Goal: Check status: Check status

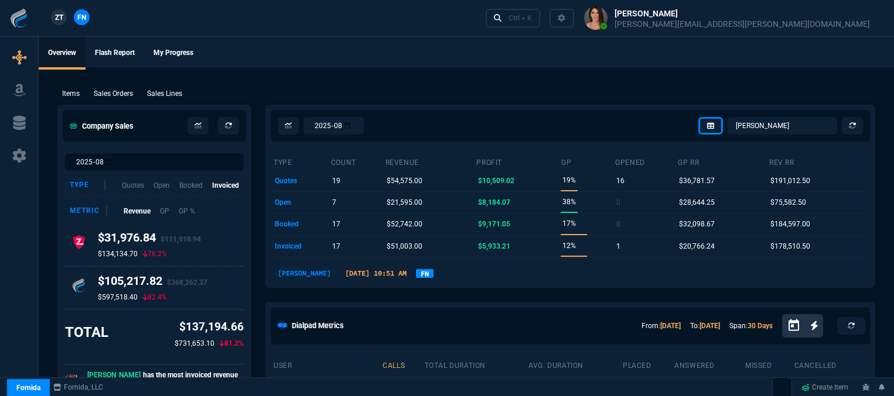
select select "12: [PERSON_NAME]"
click at [127, 97] on p "Sales Orders" at bounding box center [113, 93] width 39 height 11
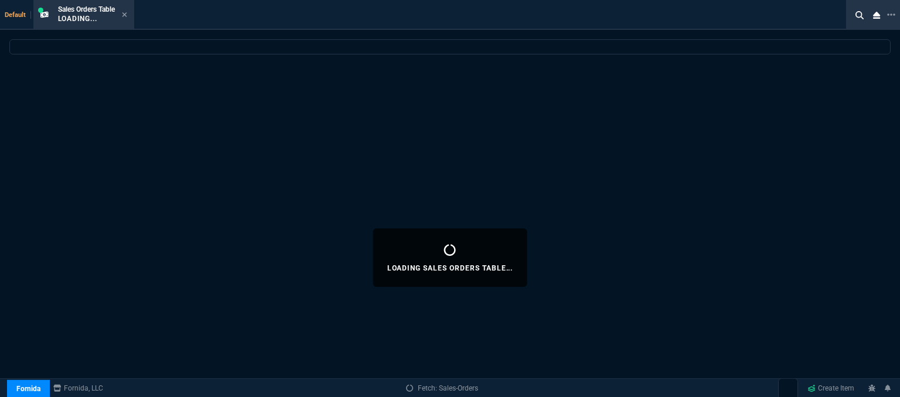
select select
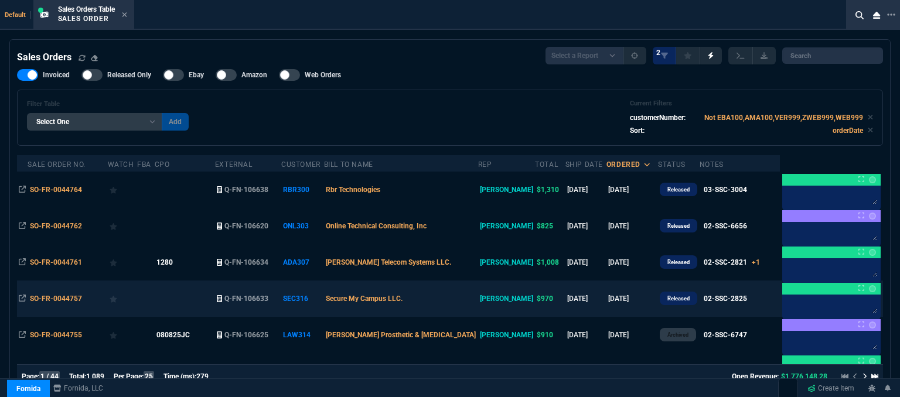
click at [452, 289] on td "Secure My Campus LLC." at bounding box center [401, 299] width 154 height 36
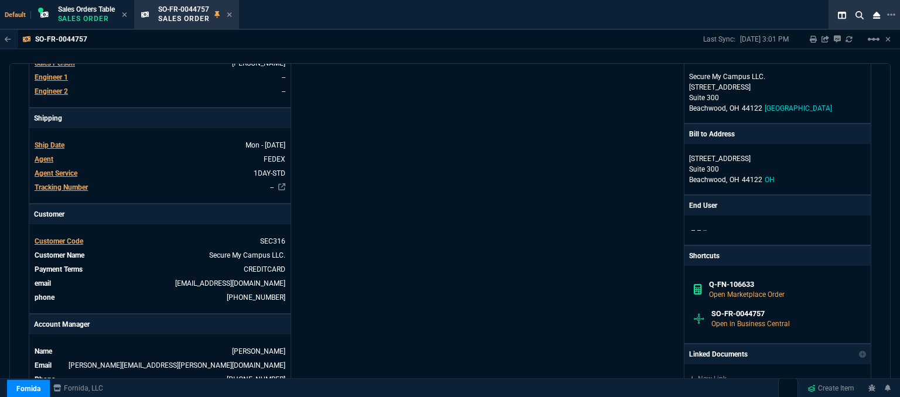
scroll to position [351, 0]
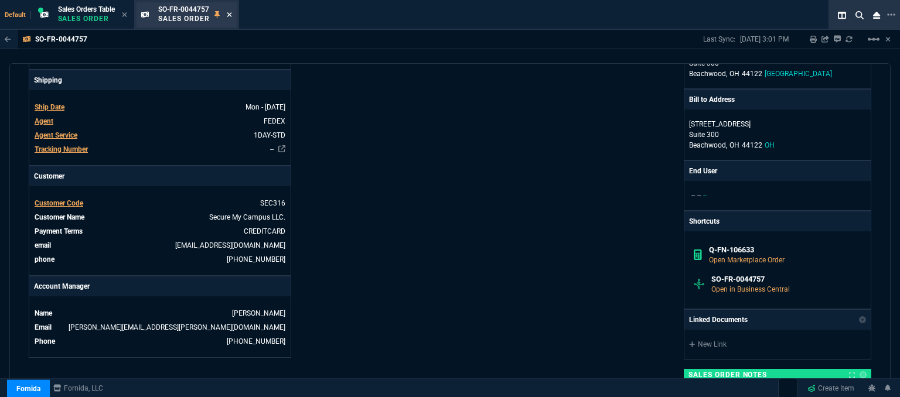
click at [231, 15] on icon at bounding box center [229, 14] width 5 height 7
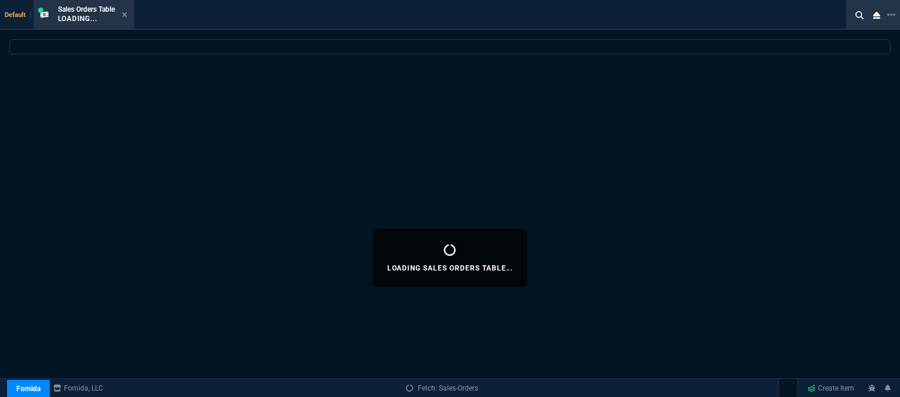
select select
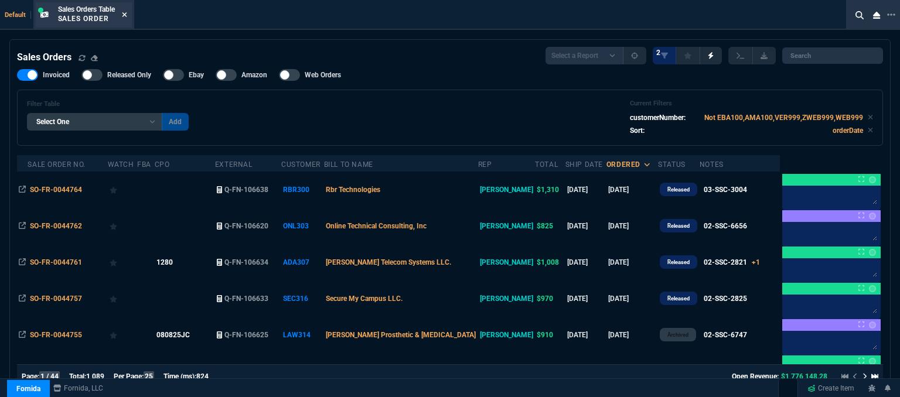
click at [125, 15] on icon at bounding box center [124, 14] width 5 height 7
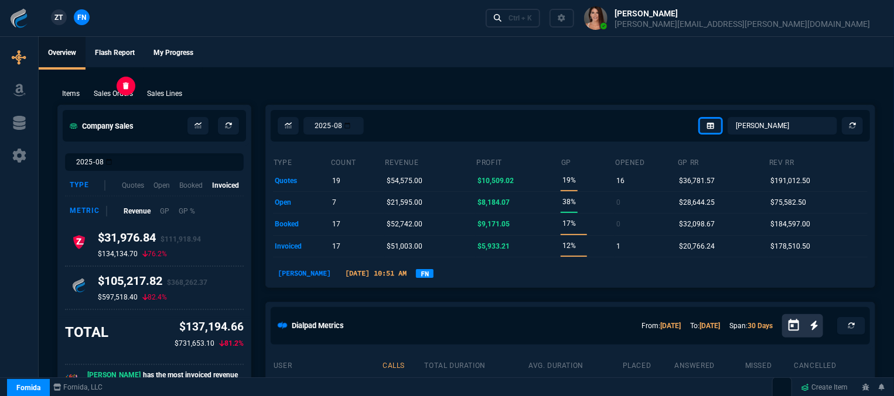
click at [119, 92] on p "Sales Orders" at bounding box center [113, 93] width 39 height 11
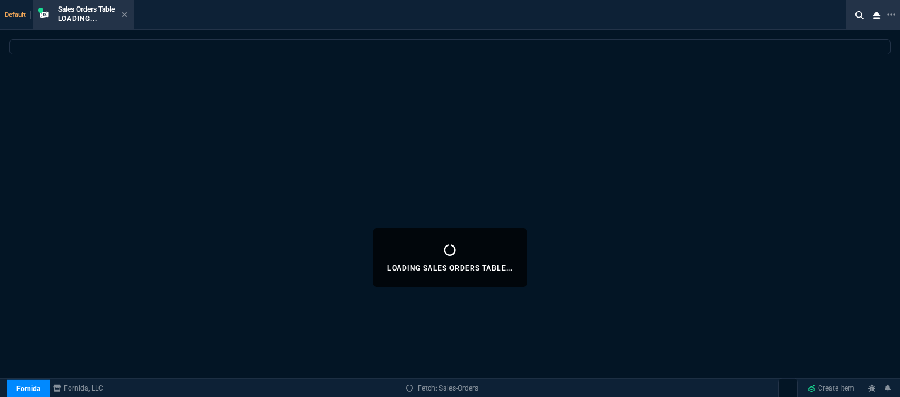
select select
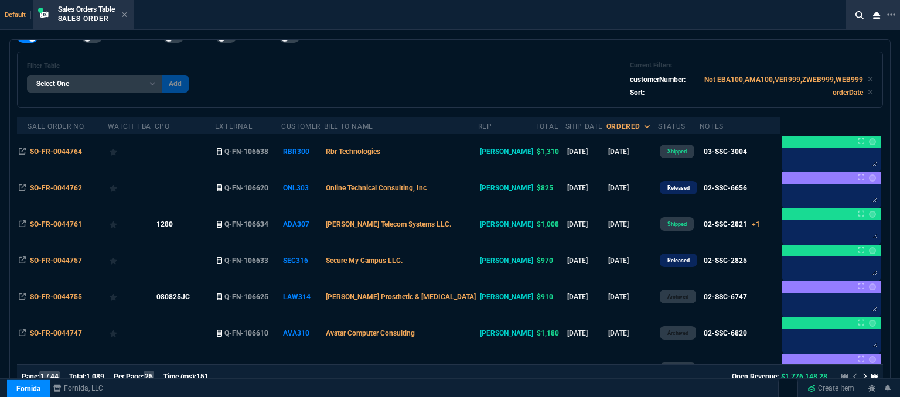
scroll to position [59, 0]
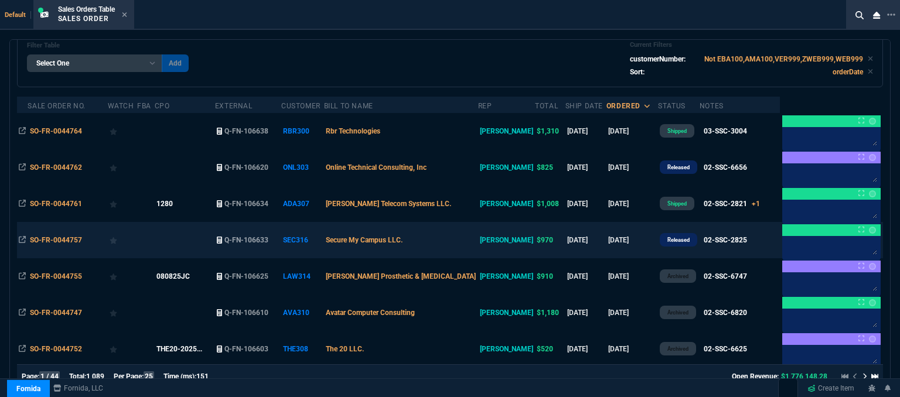
click at [460, 244] on td "Secure My Campus LLC." at bounding box center [401, 240] width 154 height 36
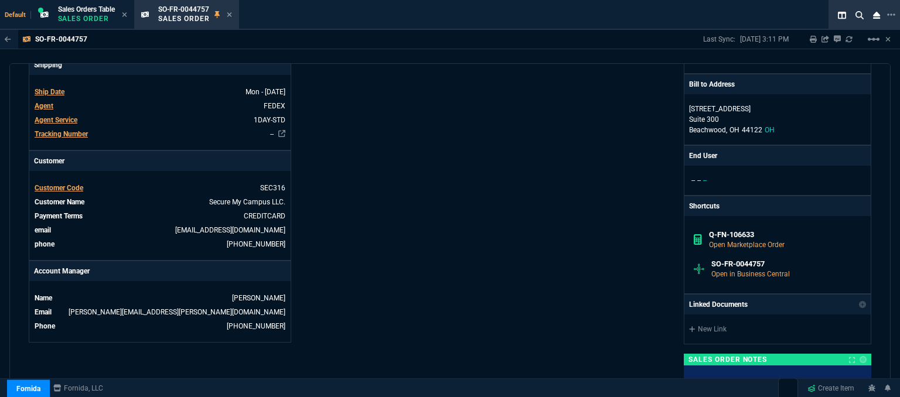
scroll to position [305, 0]
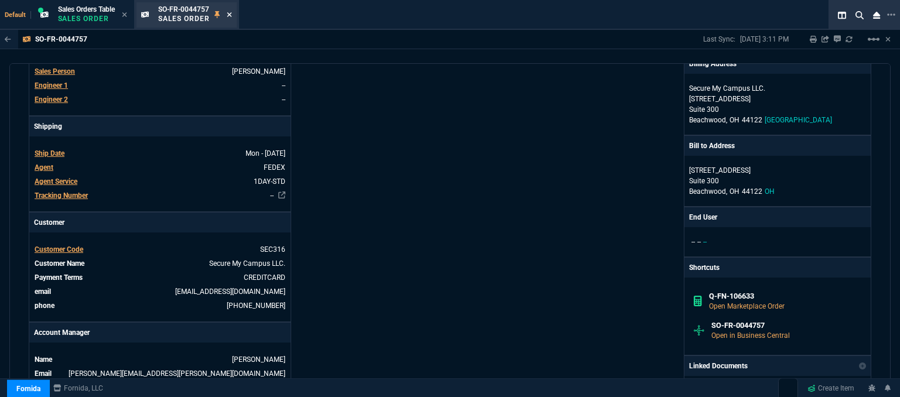
click at [232, 12] on icon at bounding box center [229, 14] width 5 height 7
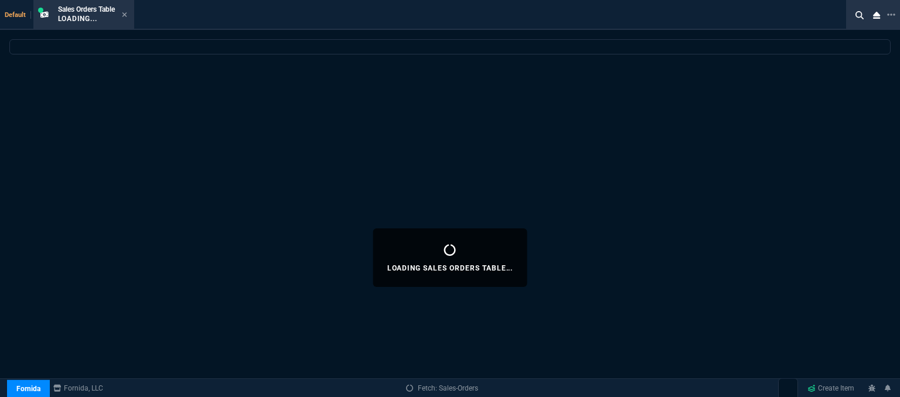
select select
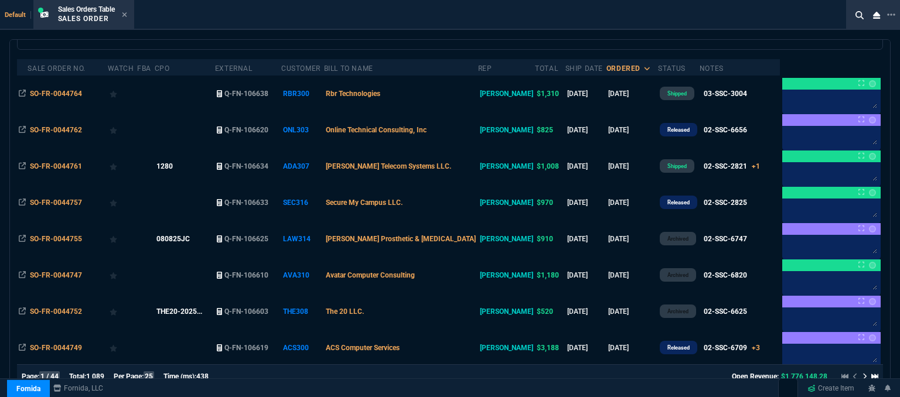
scroll to position [117, 0]
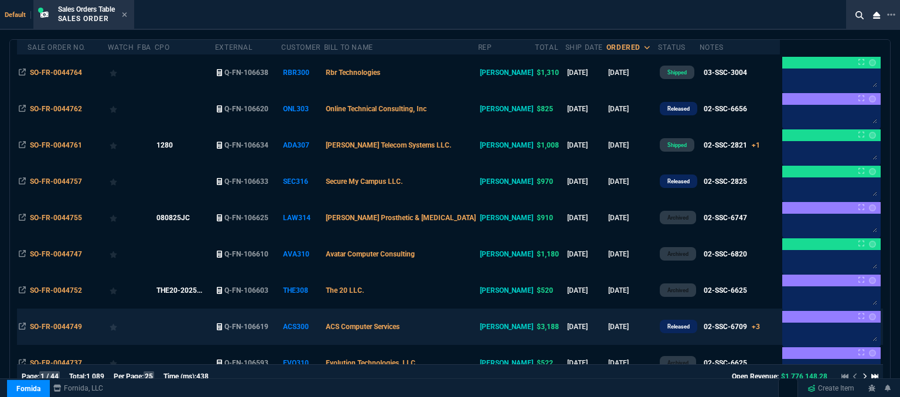
click at [460, 327] on td "ACS Computer Services" at bounding box center [401, 327] width 154 height 36
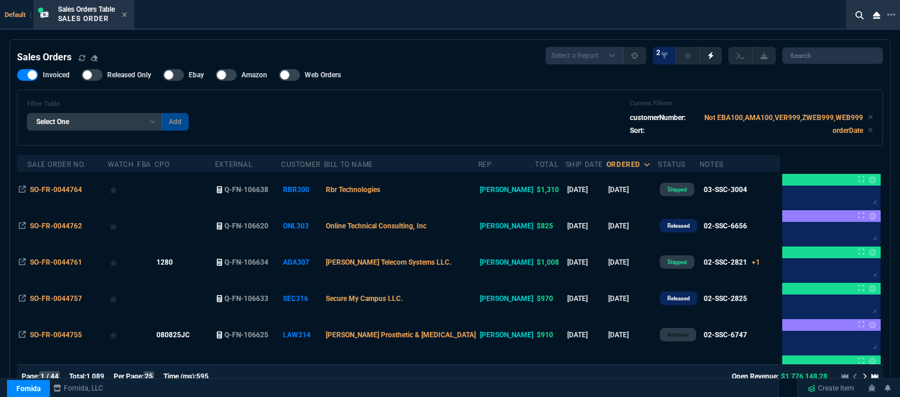
select select "12: [PERSON_NAME]"
select select
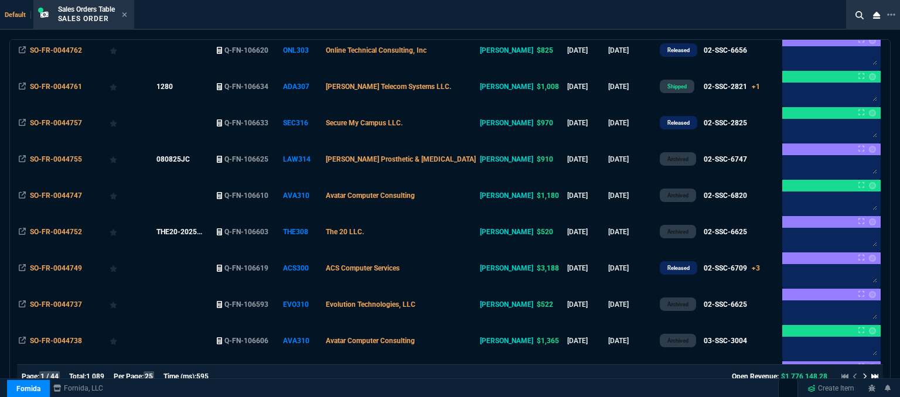
scroll to position [351, 0]
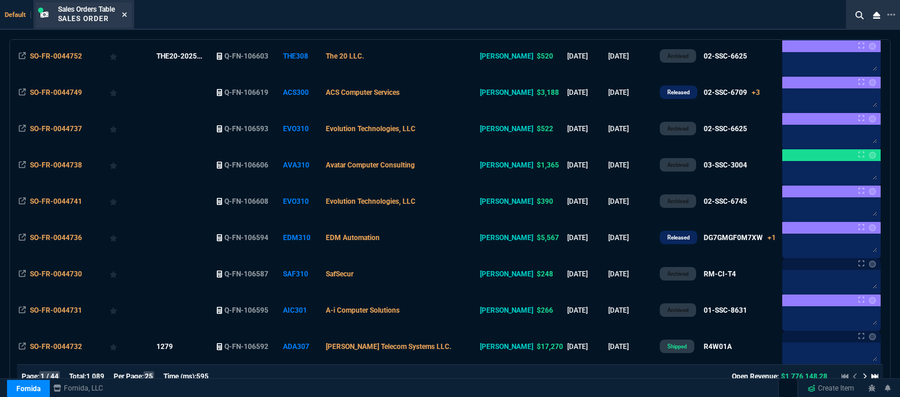
click at [126, 15] on icon at bounding box center [124, 14] width 5 height 5
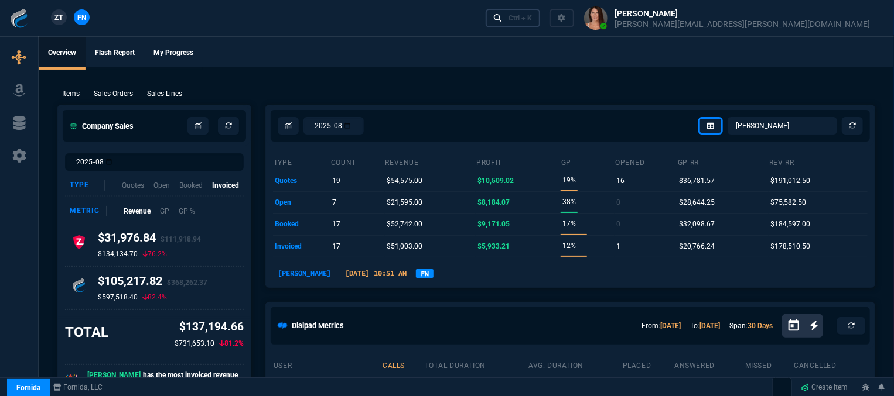
click at [532, 18] on div "Ctrl + K" at bounding box center [519, 17] width 23 height 9
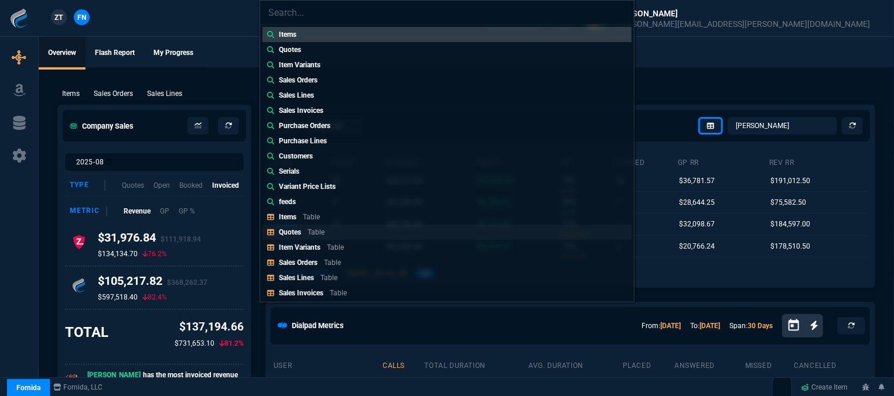
click at [343, 230] on link "Quotes Table" at bounding box center [446, 232] width 369 height 15
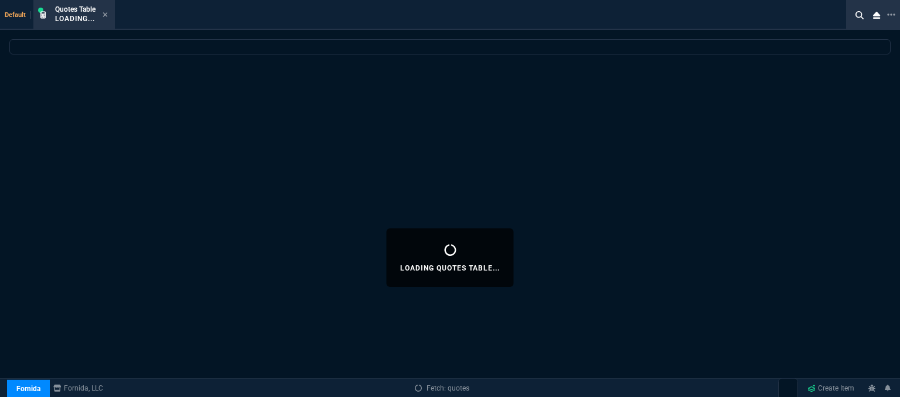
select select
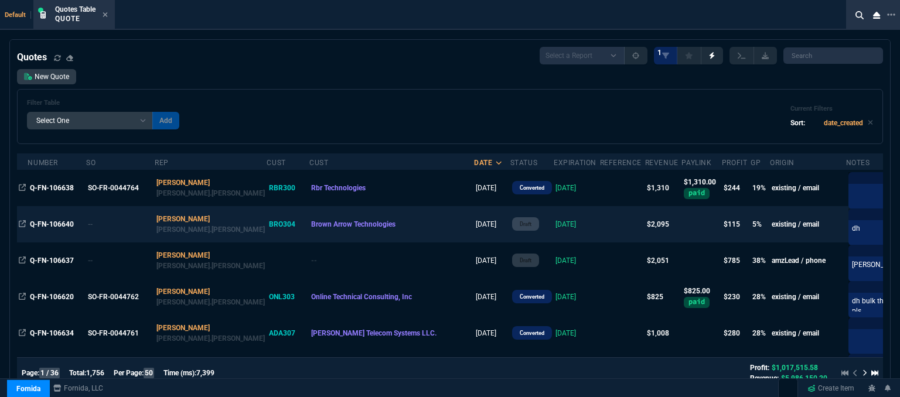
click at [553, 223] on td "[DATE]" at bounding box center [576, 224] width 46 height 36
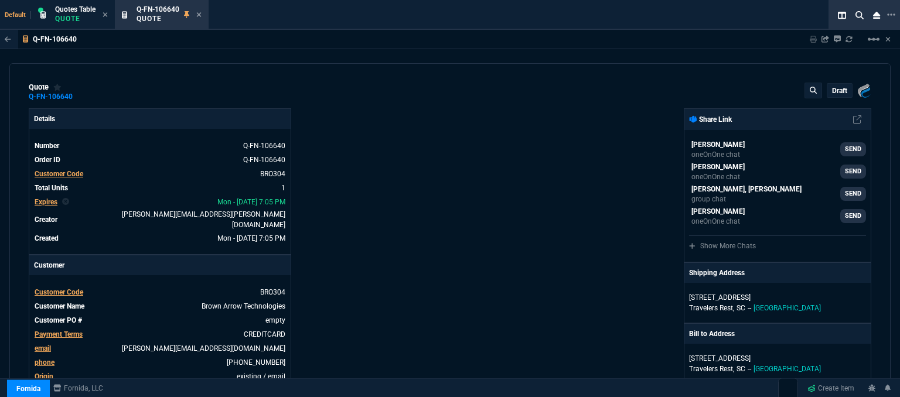
type input "6"
type input "123"
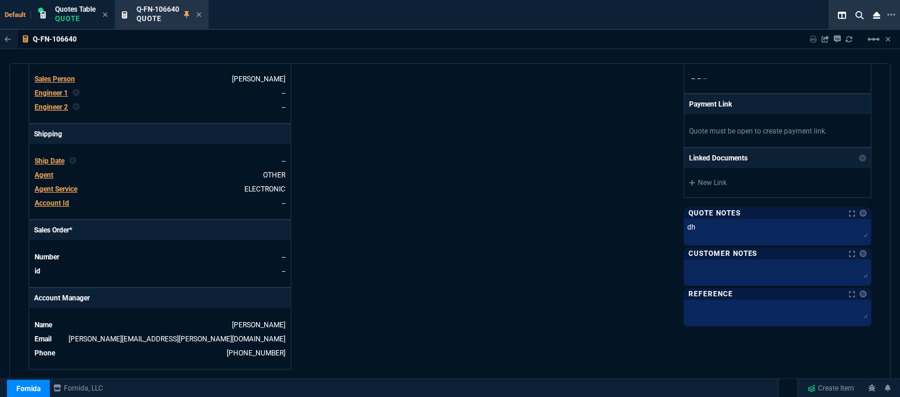
scroll to position [600, 0]
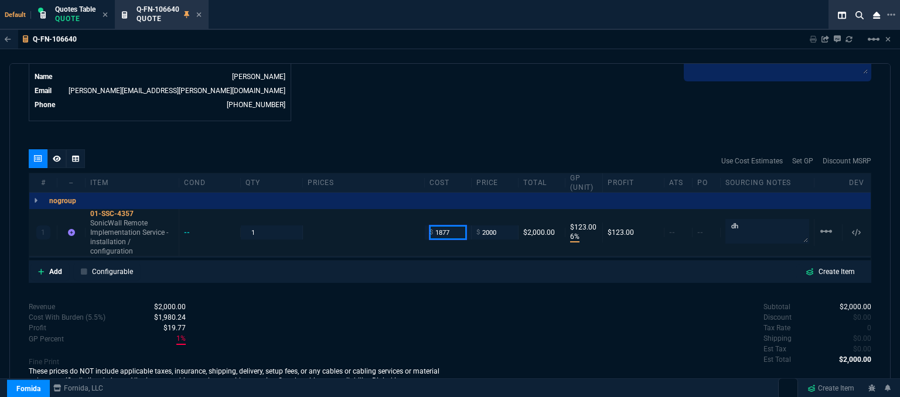
click at [459, 225] on input "1877" at bounding box center [447, 231] width 37 height 13
type input "1856"
type input "7"
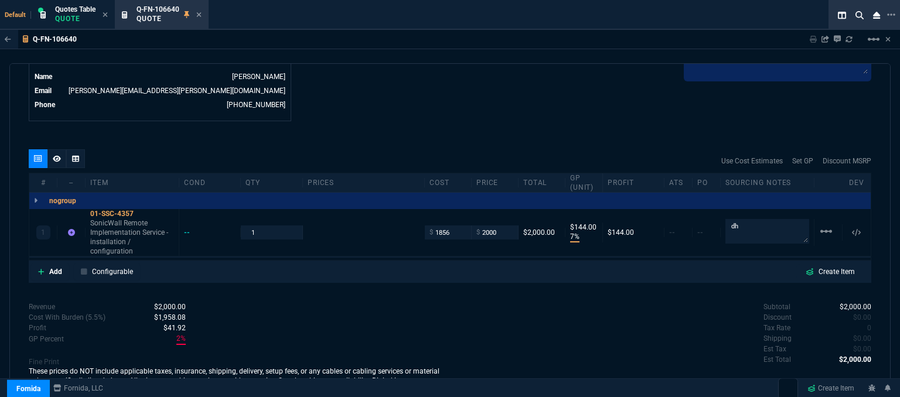
type input "144"
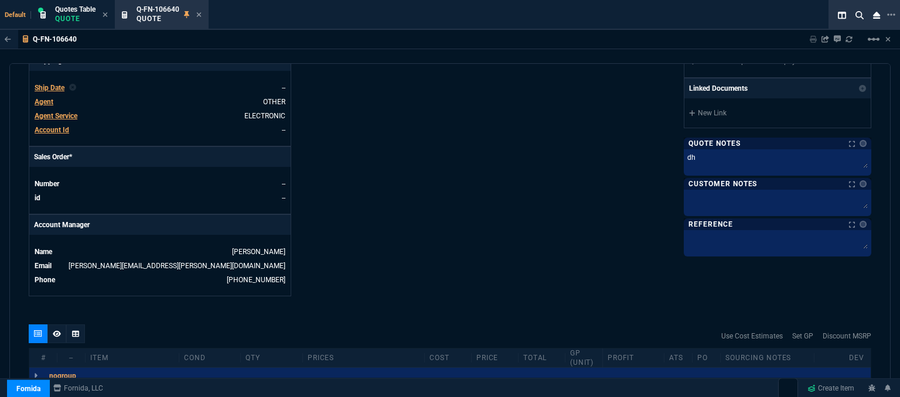
scroll to position [424, 0]
click at [734, 162] on textarea "dh" at bounding box center [777, 161] width 183 height 18
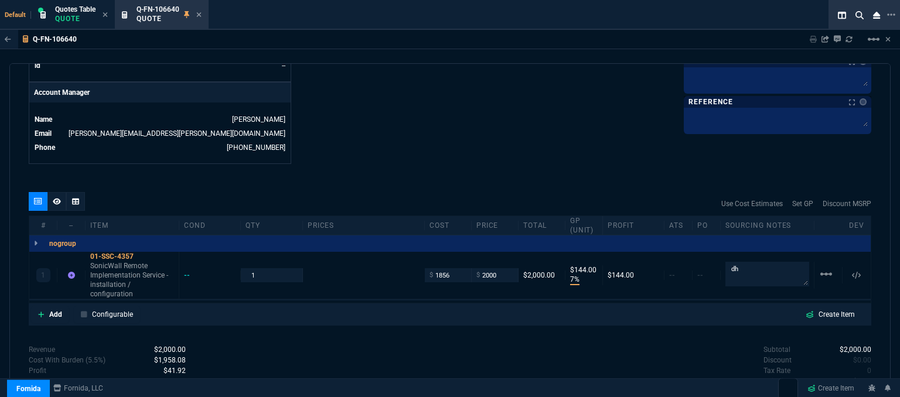
scroll to position [600, 0]
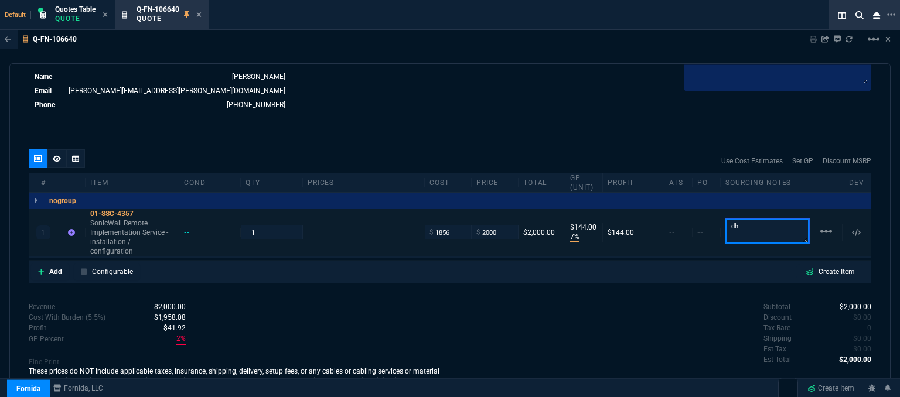
click at [768, 220] on textarea "dh" at bounding box center [767, 231] width 84 height 25
paste textarea "92531490"
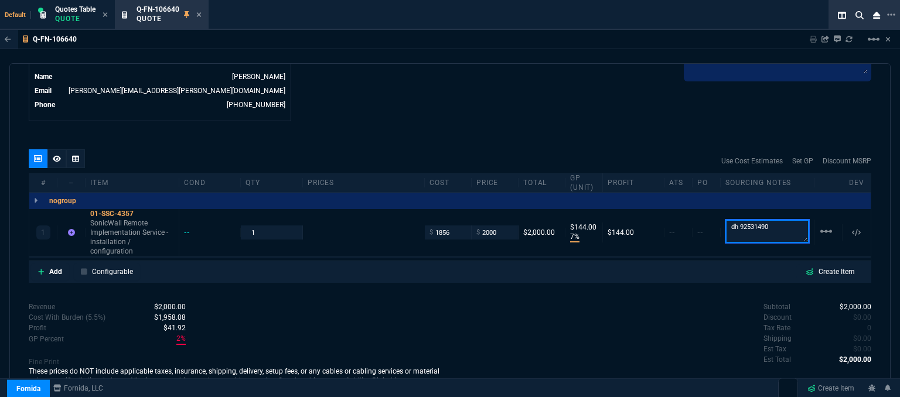
type textarea "dh 92531490"
click at [200, 15] on icon at bounding box center [199, 14] width 5 height 5
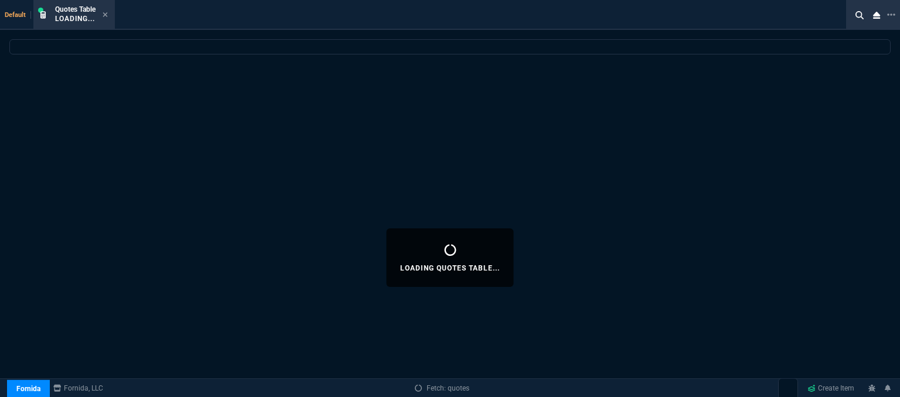
select select
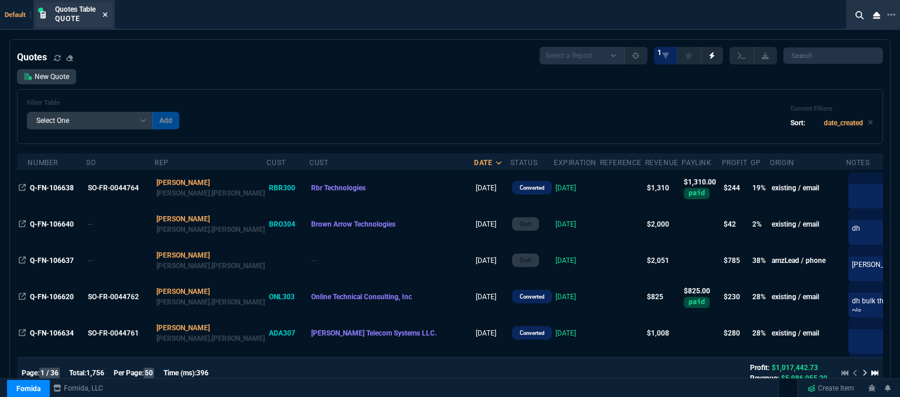
click at [105, 15] on icon at bounding box center [105, 14] width 5 height 5
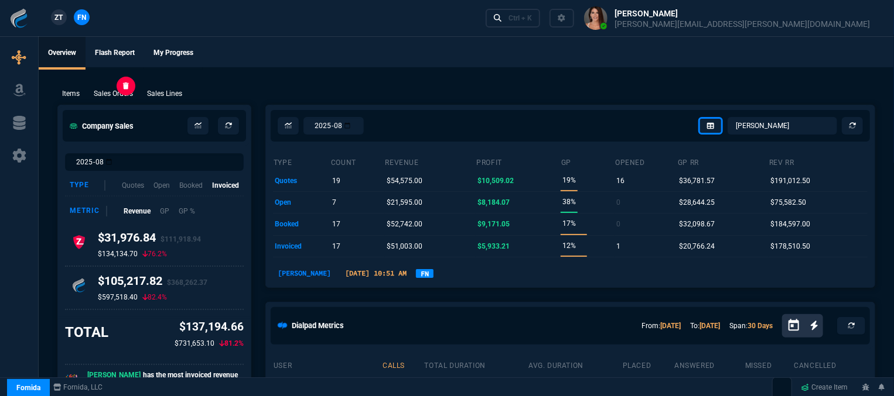
click at [122, 93] on p "Sales Orders" at bounding box center [113, 93] width 39 height 11
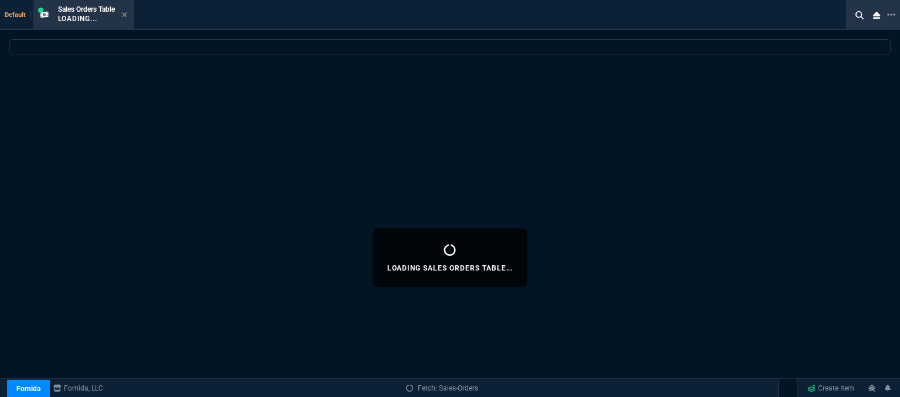
select select
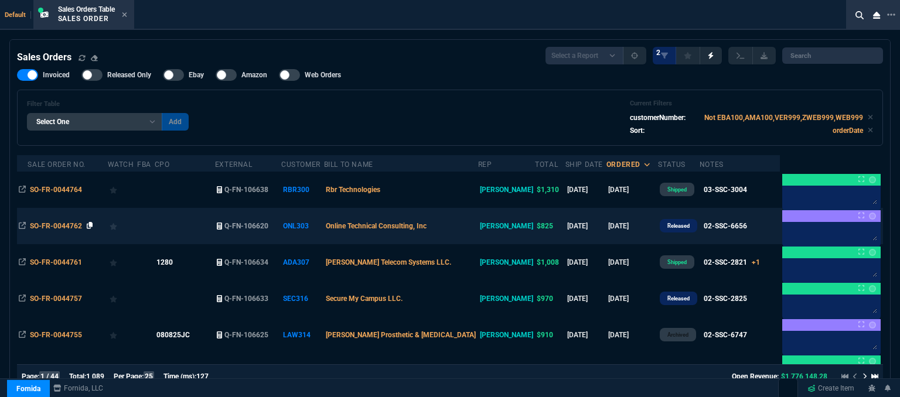
click at [89, 225] on icon at bounding box center [90, 225] width 6 height 7
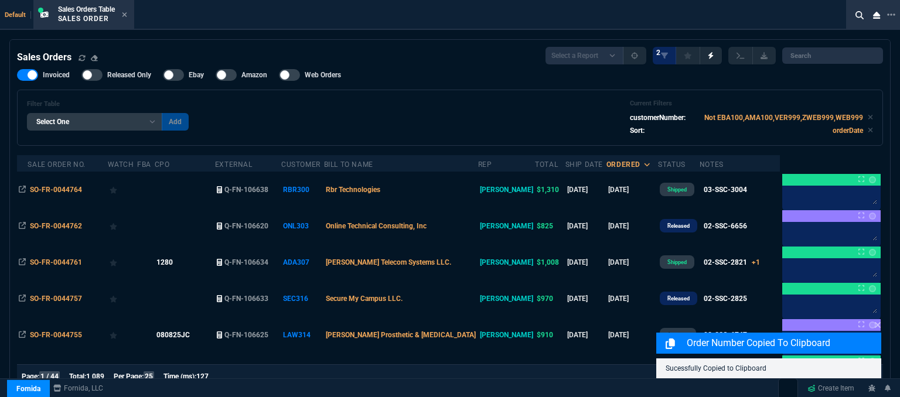
scroll to position [59, 0]
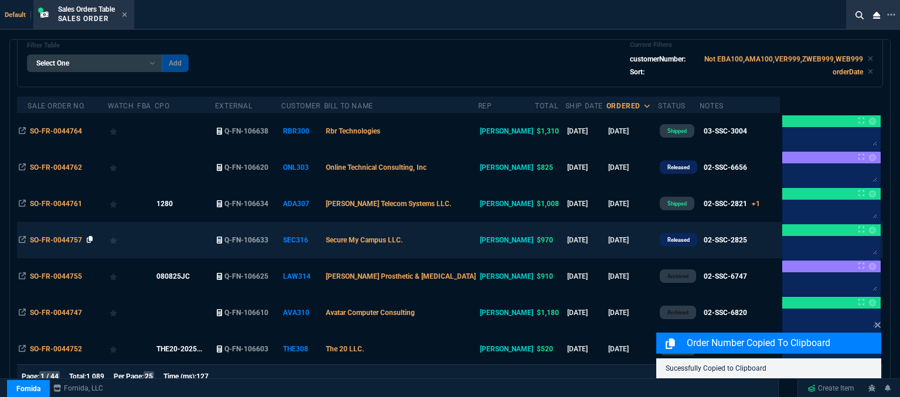
click at [87, 237] on icon at bounding box center [90, 239] width 6 height 7
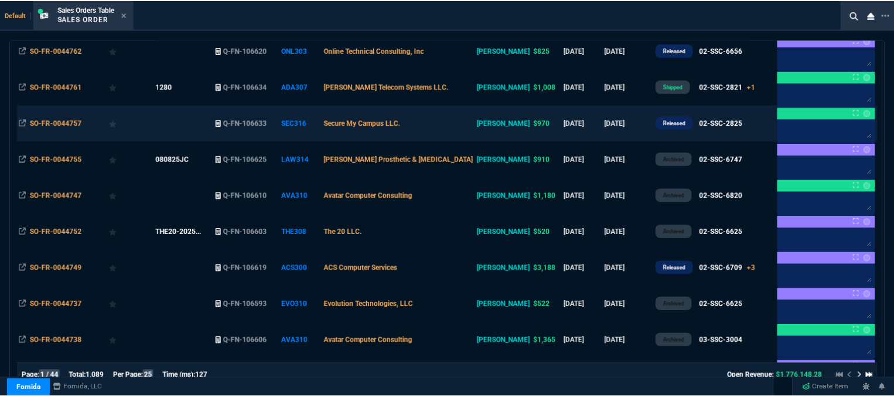
scroll to position [410, 0]
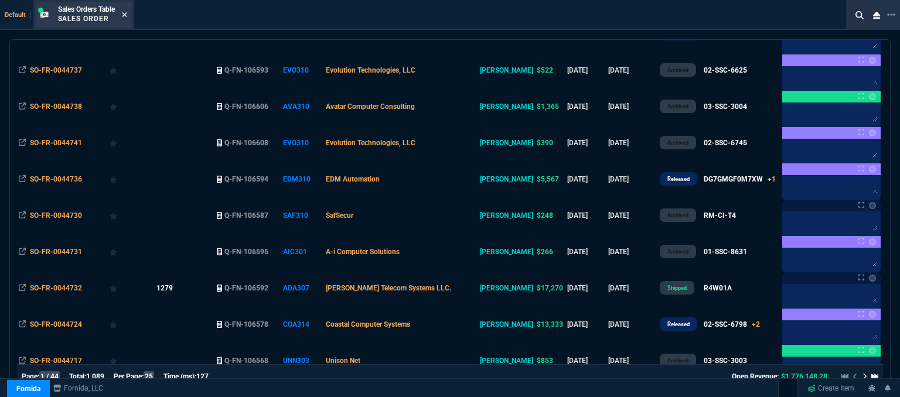
click at [125, 16] on icon at bounding box center [124, 14] width 5 height 5
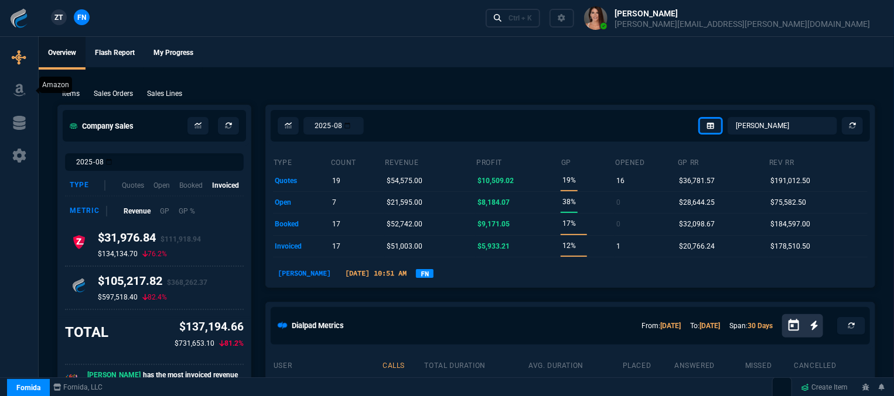
click at [27, 88] on icon at bounding box center [20, 90] width 18 height 14
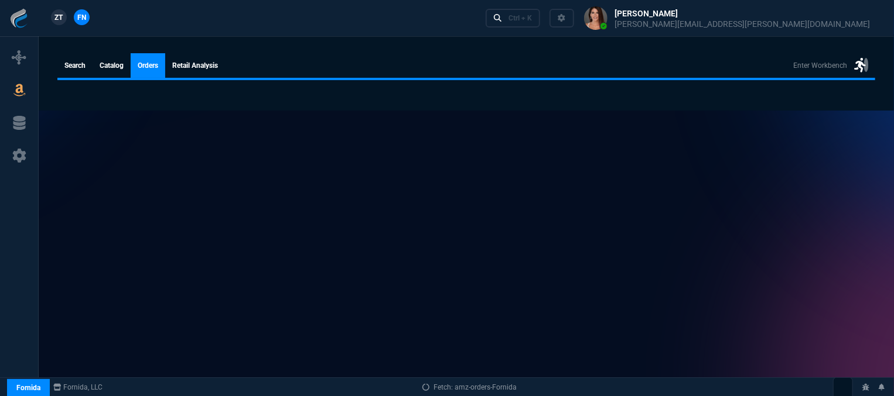
select select
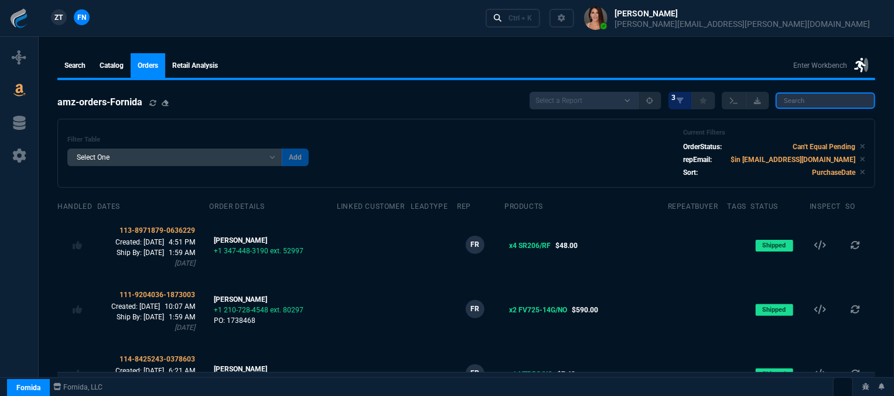
click at [814, 95] on input "search" at bounding box center [825, 101] width 100 height 16
paste input "114-4848582-9808208"
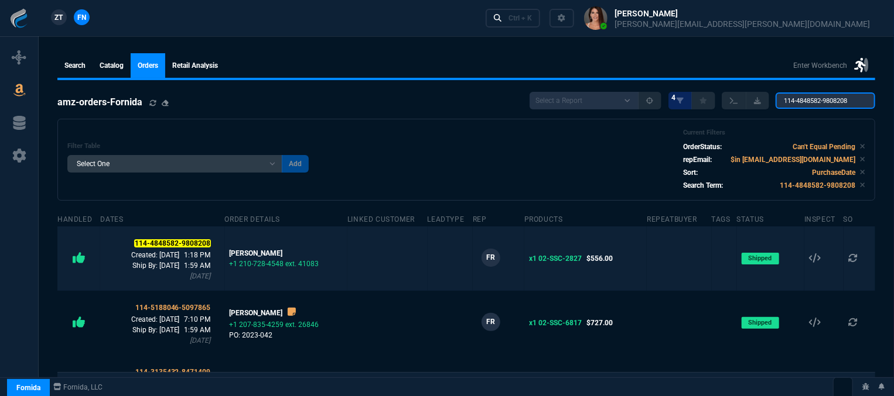
type input "114-4848582-9808208"
click at [429, 270] on td at bounding box center [450, 259] width 45 height 64
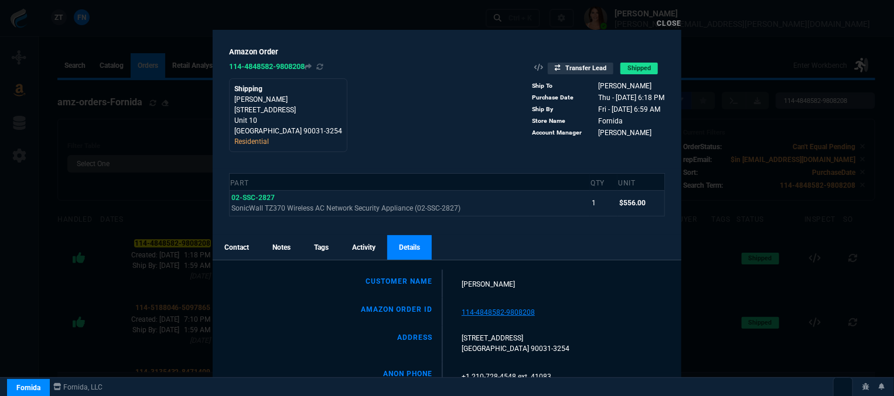
click at [672, 24] on link "Close" at bounding box center [668, 23] width 25 height 8
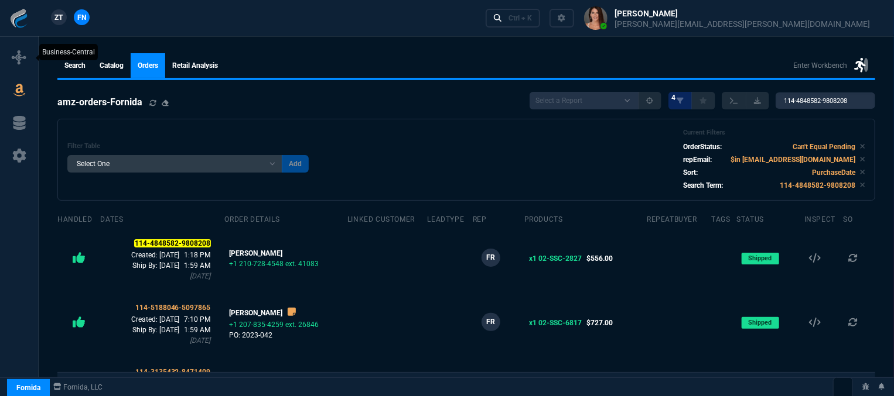
click at [18, 50] on nx-icon at bounding box center [19, 58] width 14 height 16
select select "12: [PERSON_NAME]"
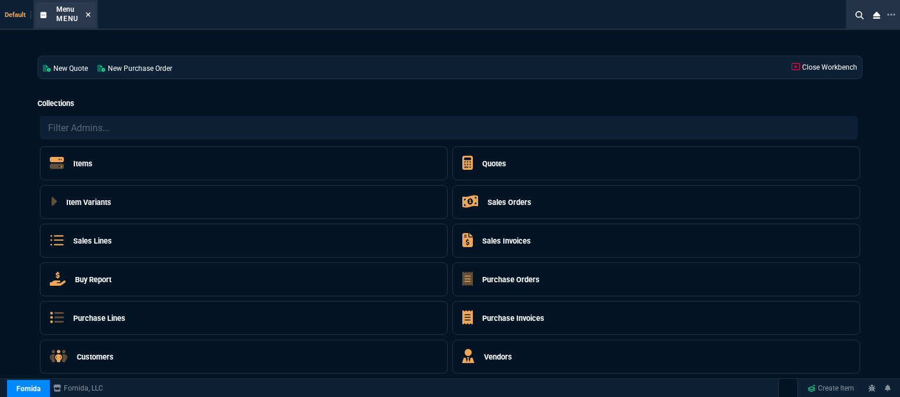
click at [88, 12] on icon at bounding box center [88, 14] width 5 height 7
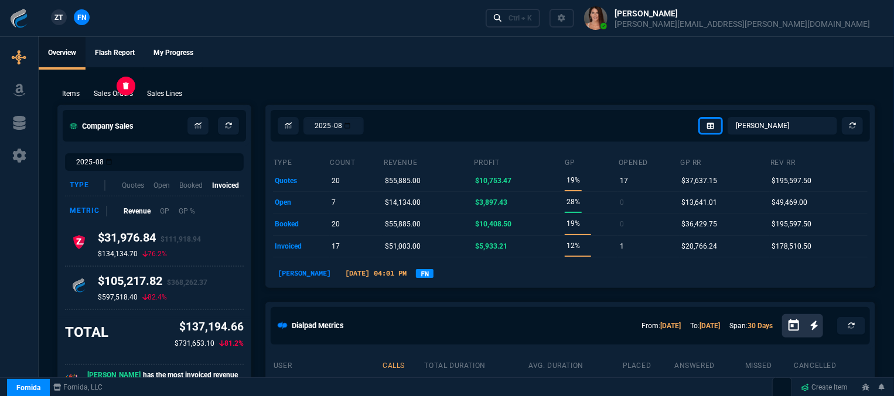
click at [124, 98] on p "Sales Orders" at bounding box center [113, 93] width 39 height 11
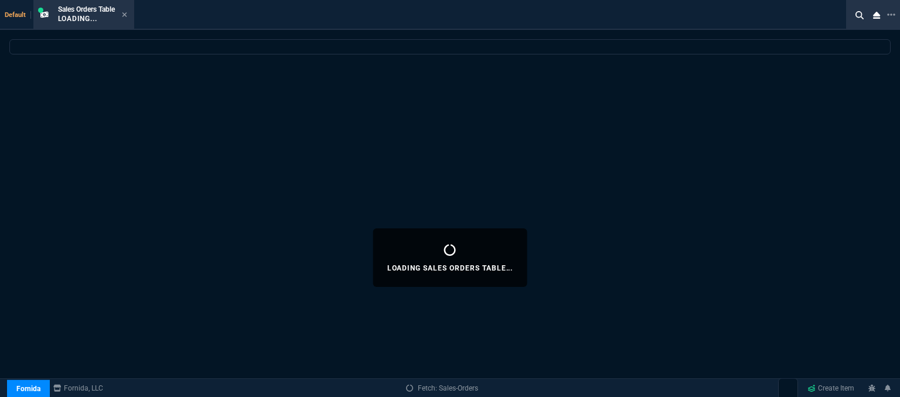
select select
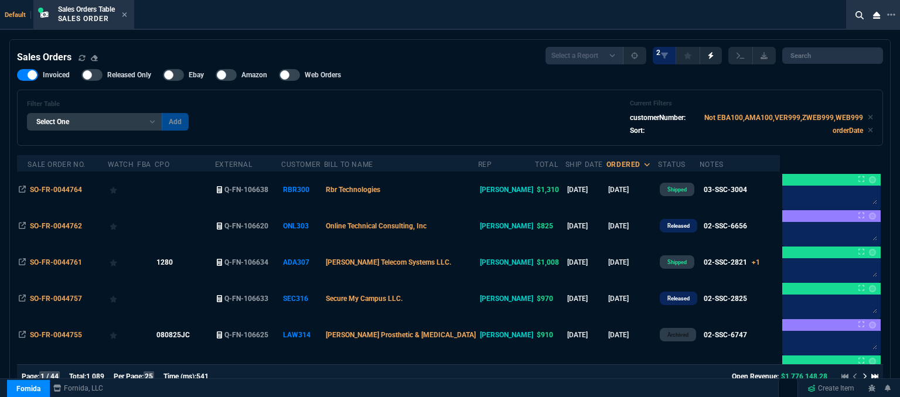
scroll to position [59, 0]
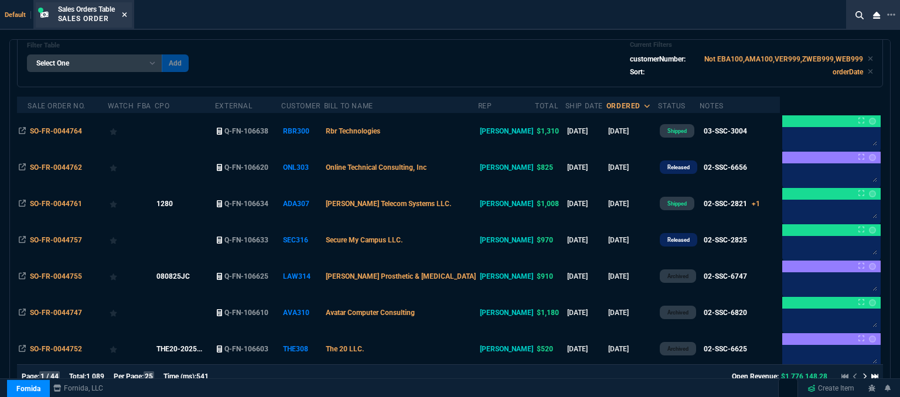
click at [126, 12] on icon at bounding box center [124, 14] width 5 height 7
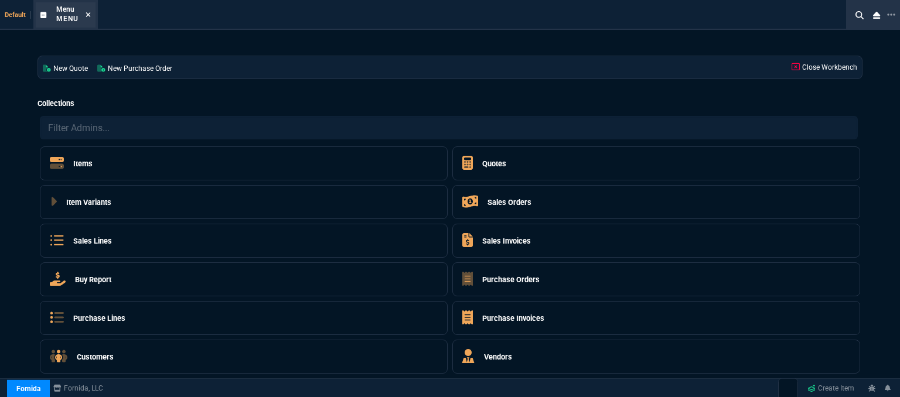
click at [87, 12] on icon at bounding box center [88, 14] width 5 height 7
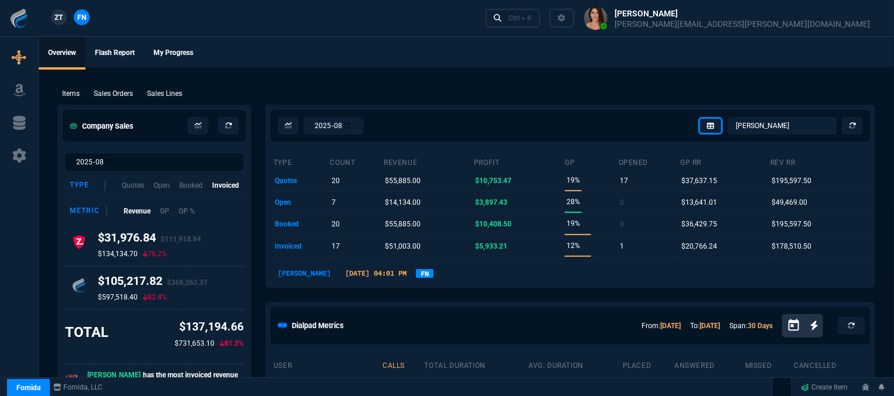
click at [117, 90] on p "Sales Orders" at bounding box center [113, 93] width 39 height 11
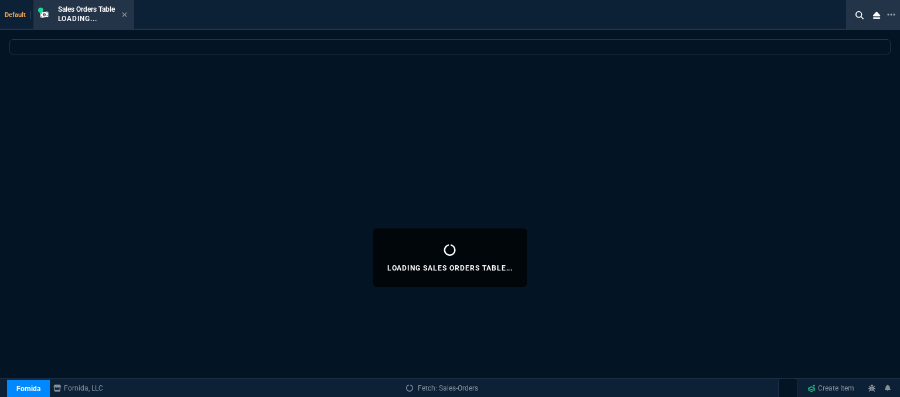
select select
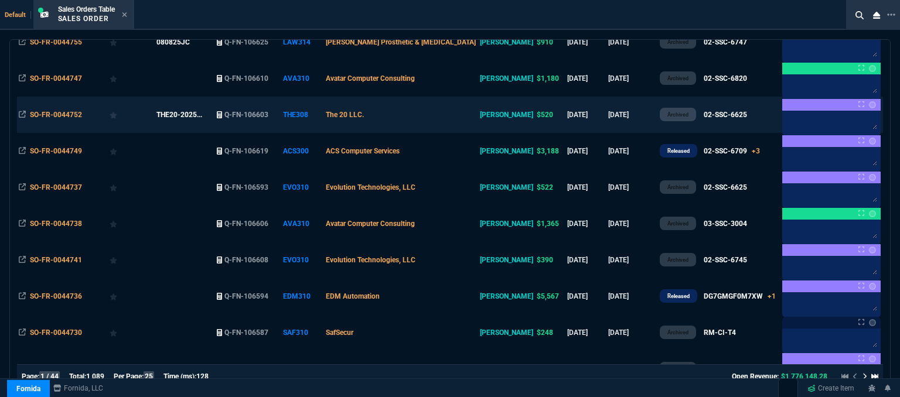
scroll to position [586, 0]
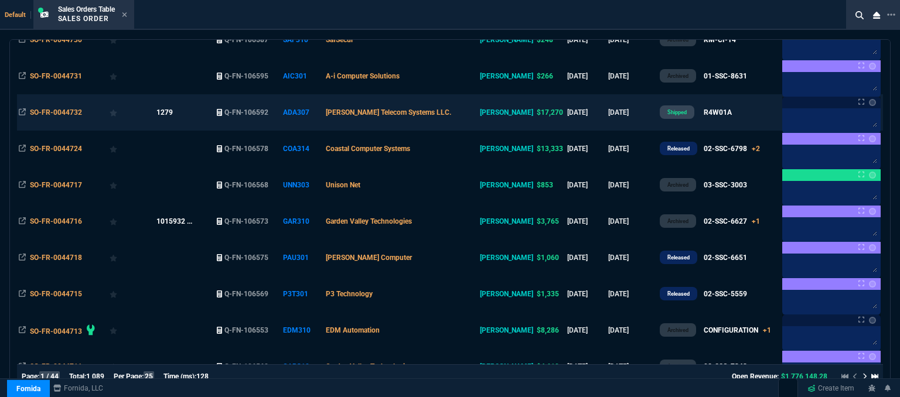
click at [463, 121] on td "[PERSON_NAME] Telecom Systems LLC." at bounding box center [401, 112] width 154 height 36
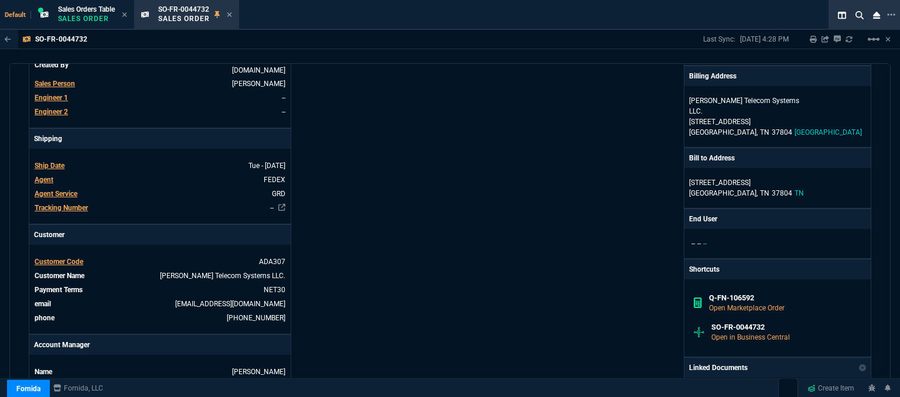
scroll to position [0, 0]
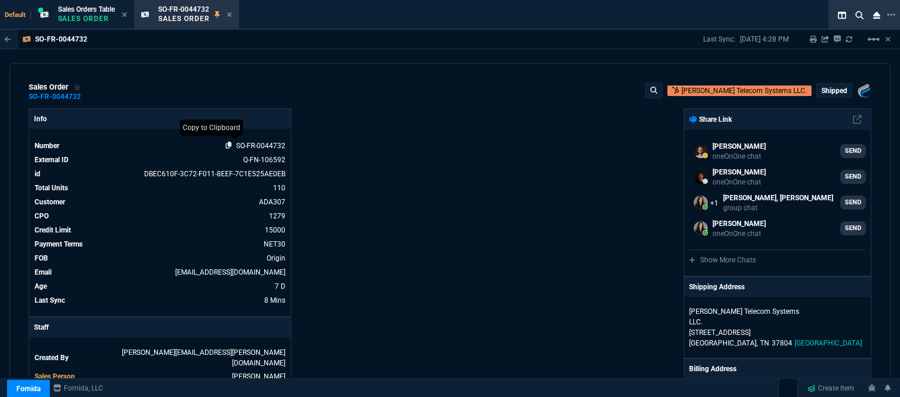
click at [225, 145] on icon at bounding box center [228, 145] width 6 height 7
click at [230, 149] on icon at bounding box center [228, 145] width 6 height 7
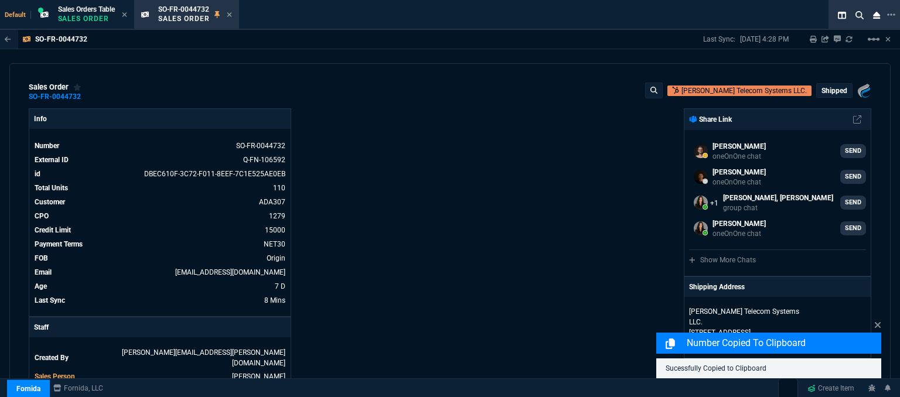
scroll to position [293, 0]
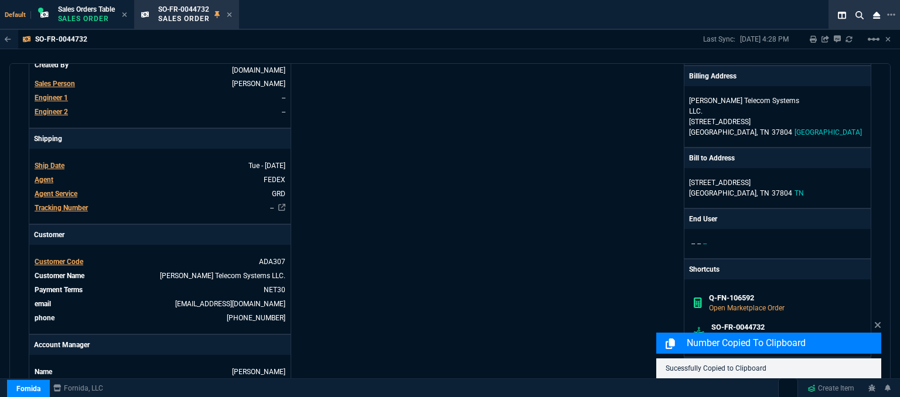
click at [231, 11] on nx-icon at bounding box center [229, 15] width 5 height 9
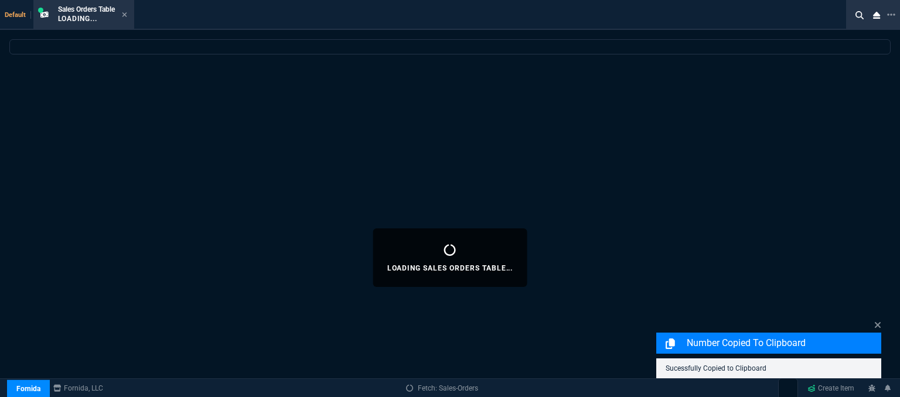
select select
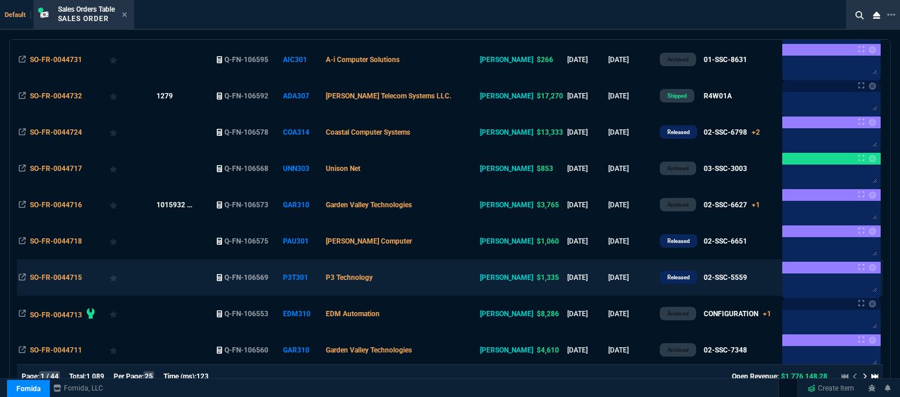
scroll to position [703, 0]
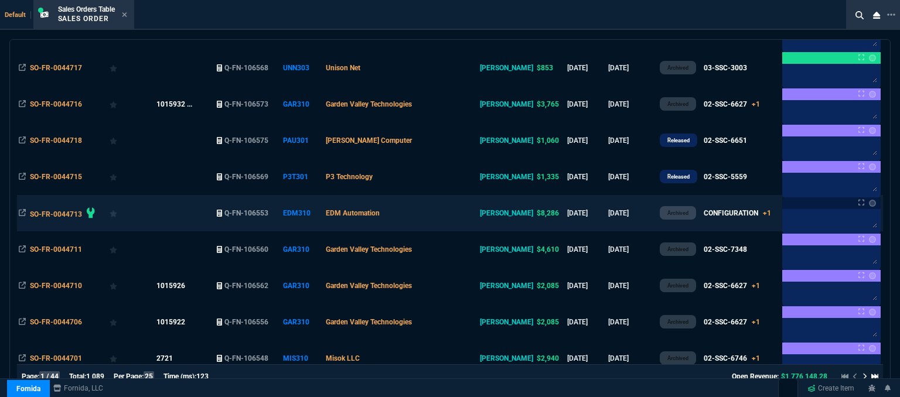
click at [442, 220] on td "EDM Automation" at bounding box center [401, 213] width 154 height 36
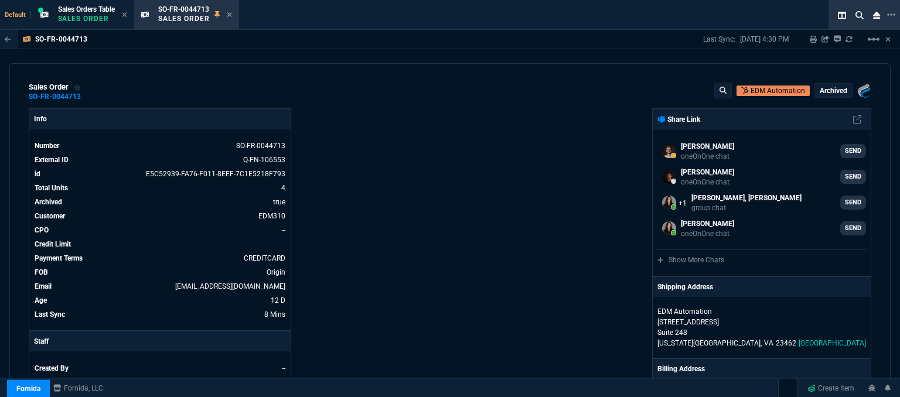
select select "12: [PERSON_NAME]"
click at [225, 145] on icon at bounding box center [228, 145] width 6 height 7
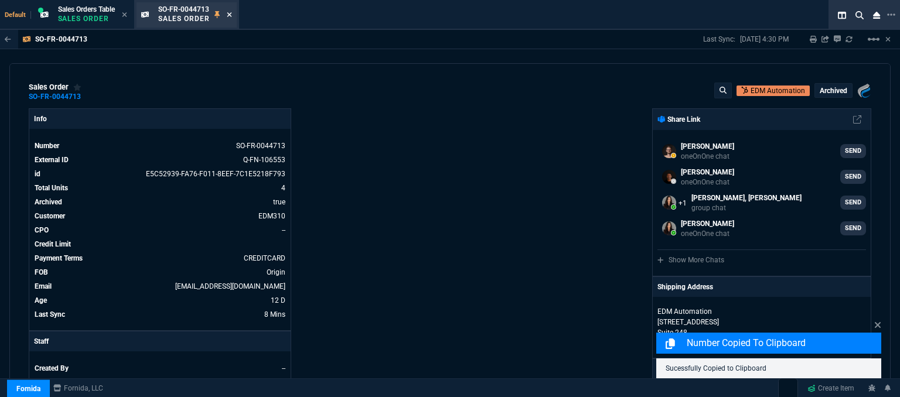
click at [230, 17] on icon at bounding box center [229, 14] width 5 height 7
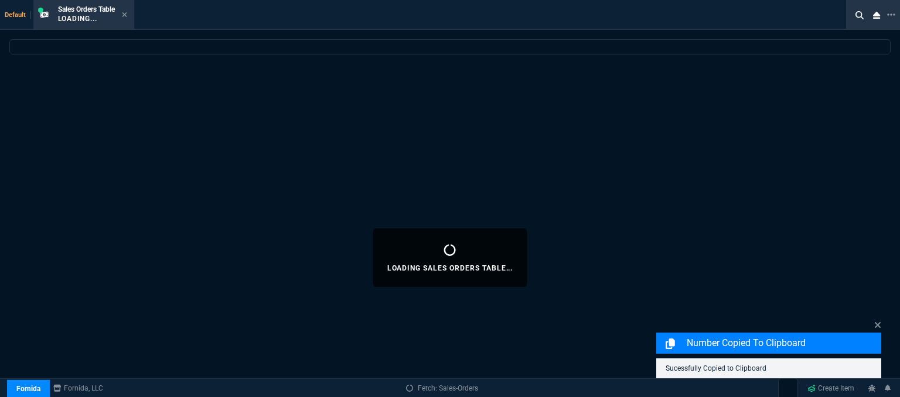
select select
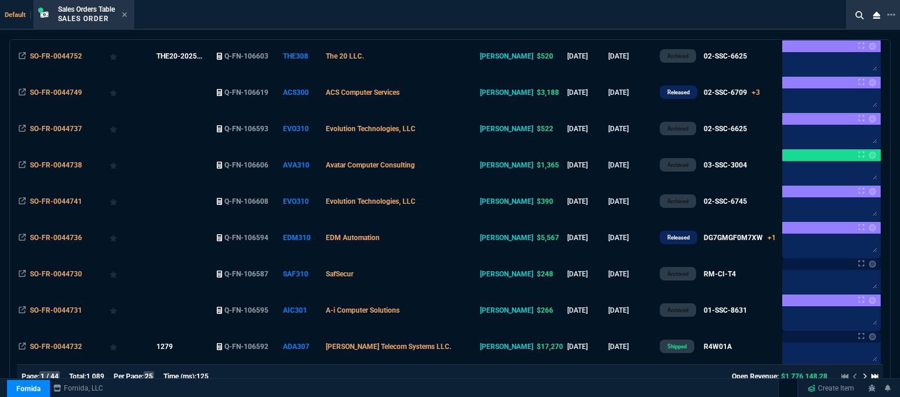
scroll to position [293, 0]
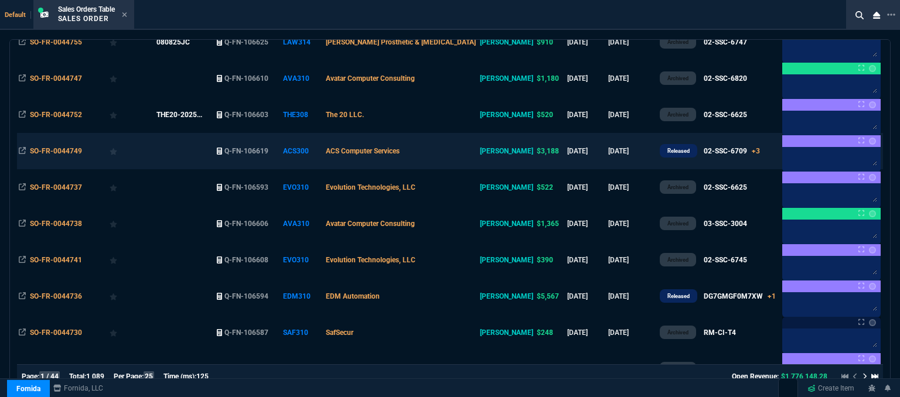
click at [450, 149] on td "ACS Computer Services" at bounding box center [401, 151] width 154 height 36
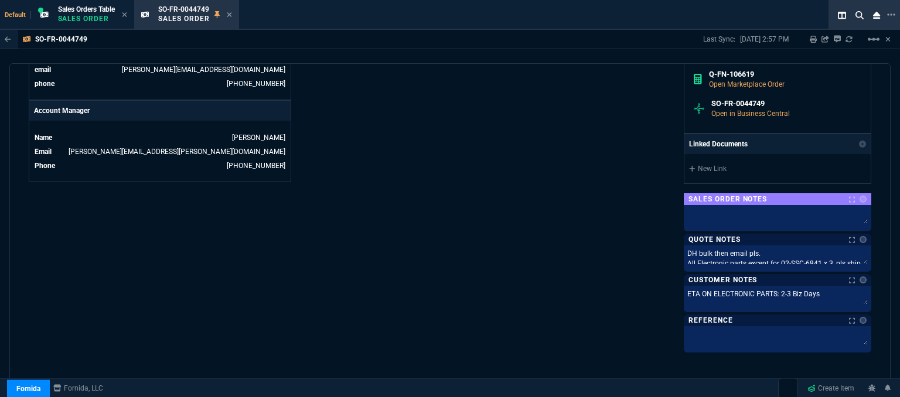
scroll to position [761, 0]
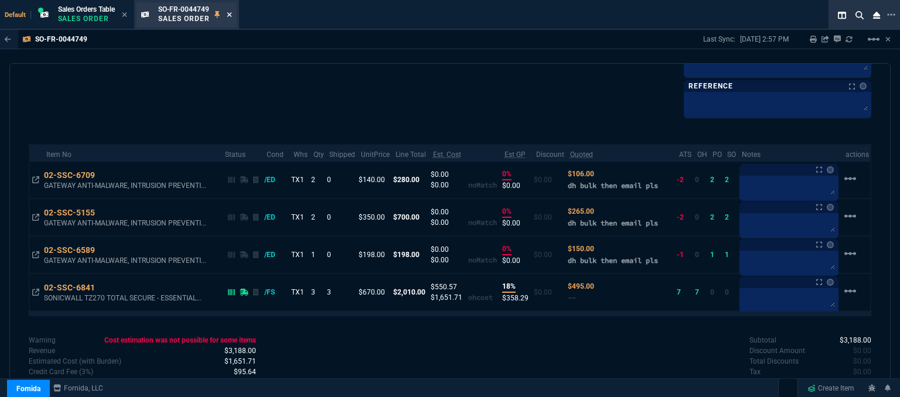
click at [232, 12] on icon at bounding box center [229, 14] width 5 height 7
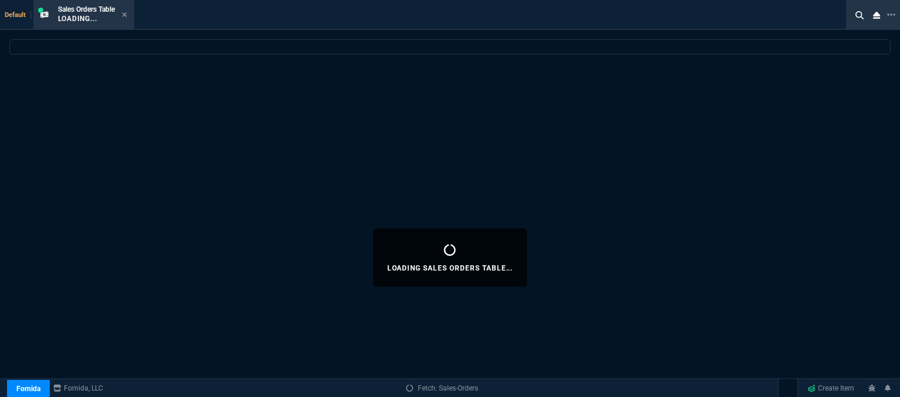
select select
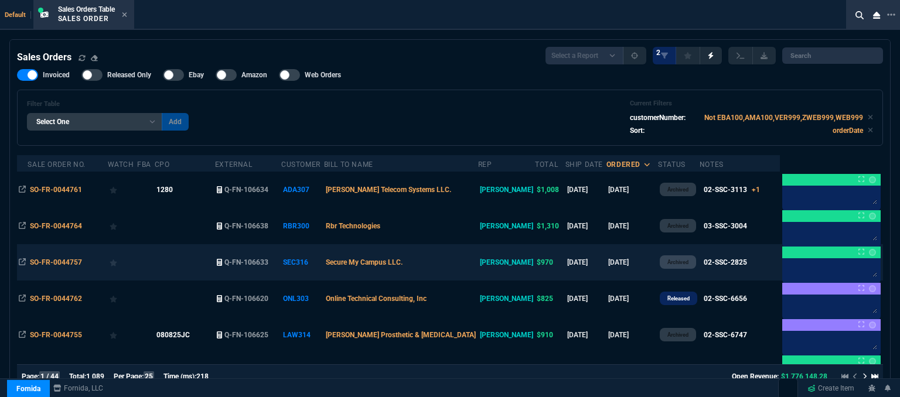
click at [454, 262] on td "Secure My Campus LLC." at bounding box center [401, 262] width 154 height 36
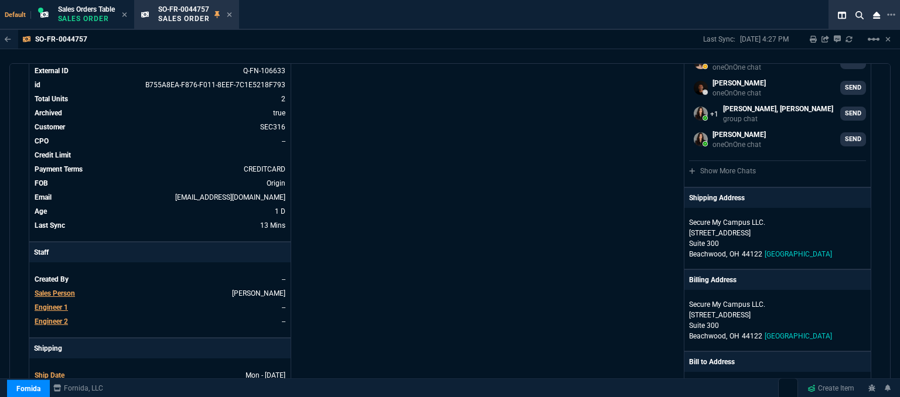
scroll to position [234, 0]
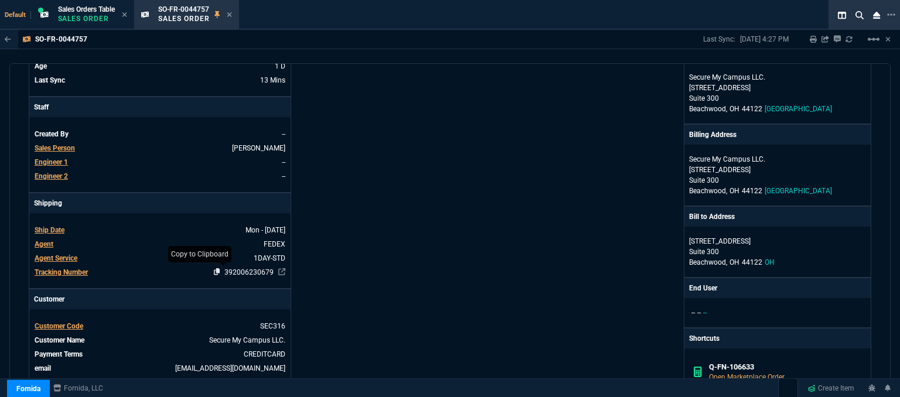
click at [214, 273] on icon at bounding box center [217, 271] width 6 height 7
click at [230, 15] on icon at bounding box center [229, 14] width 5 height 7
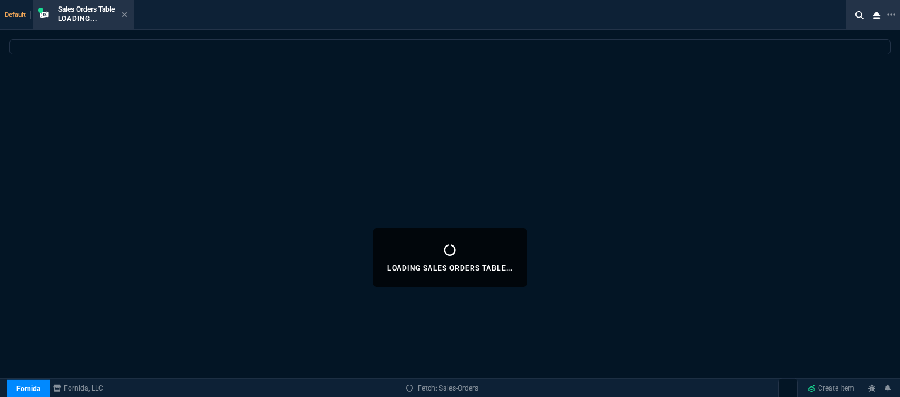
click at [124, 16] on icon at bounding box center [124, 14] width 5 height 7
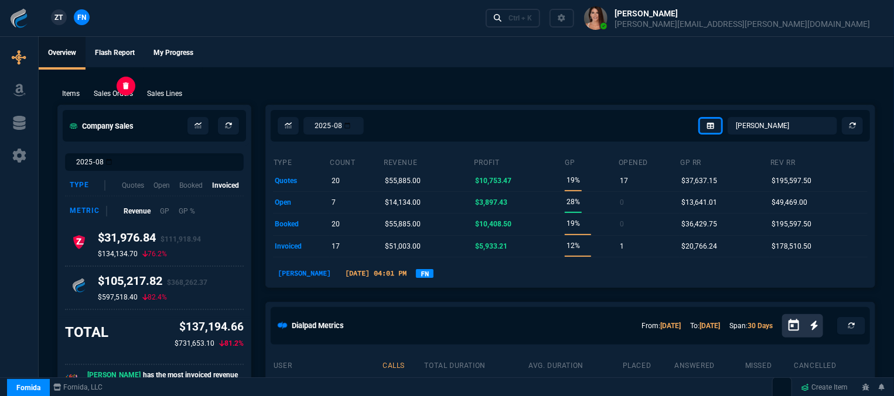
click at [112, 92] on p "Sales Orders" at bounding box center [113, 93] width 39 height 11
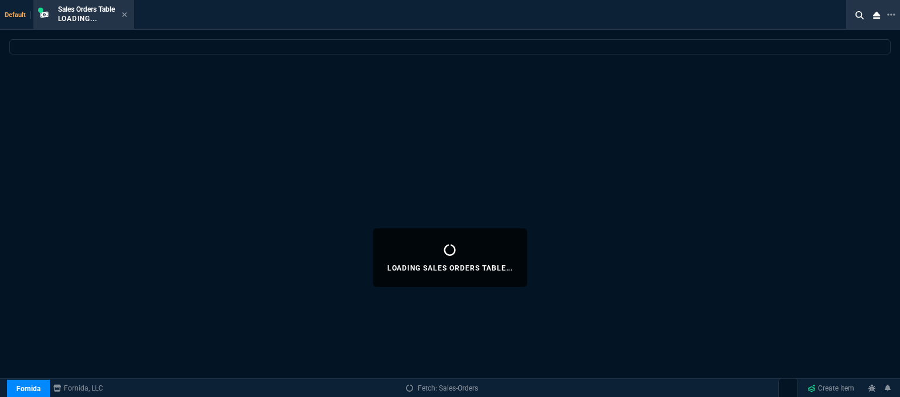
select select
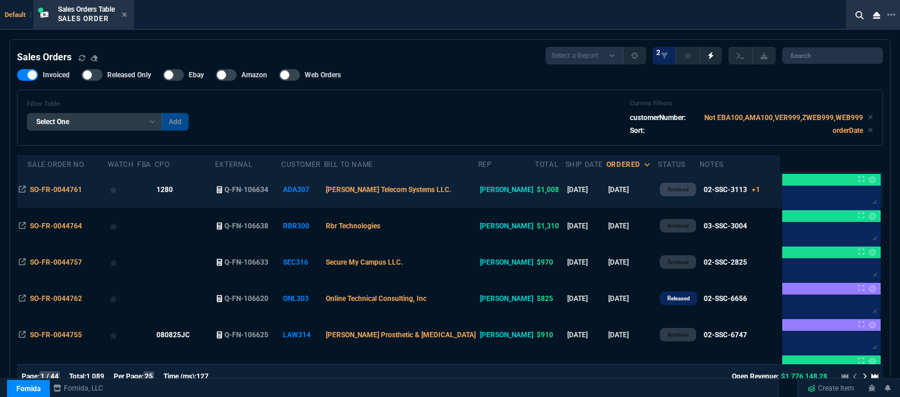
click at [466, 186] on td "[PERSON_NAME] Telecom Systems LLC." at bounding box center [401, 190] width 154 height 36
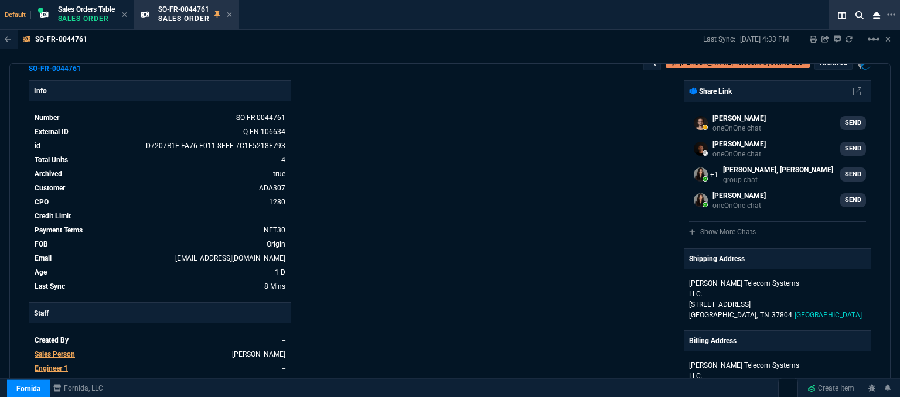
scroll to position [0, 0]
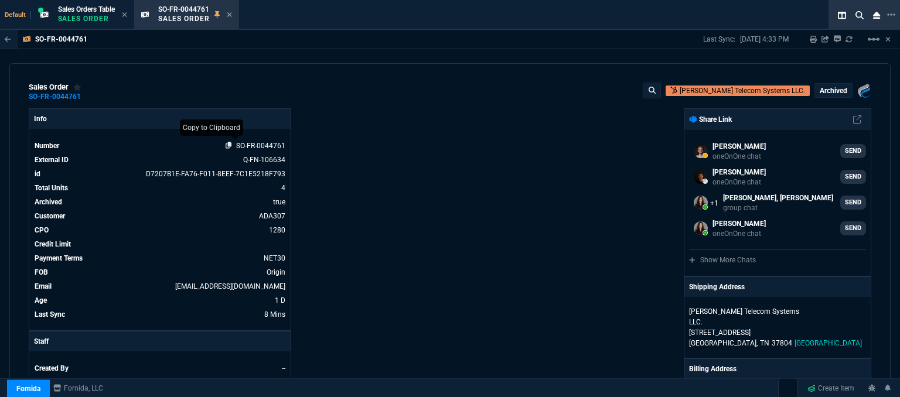
click at [230, 143] on icon at bounding box center [228, 145] width 6 height 7
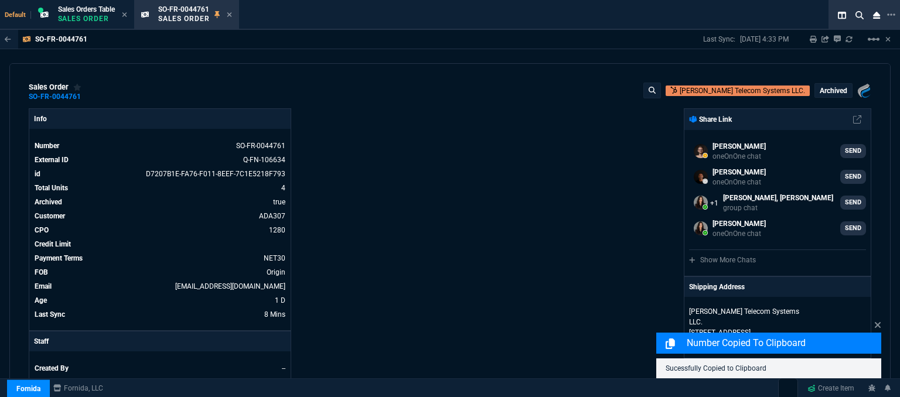
scroll to position [234, 0]
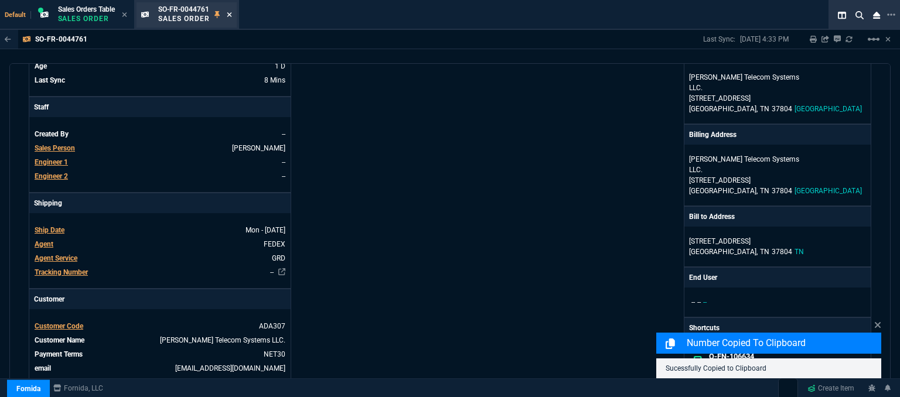
click at [231, 13] on icon at bounding box center [229, 14] width 5 height 7
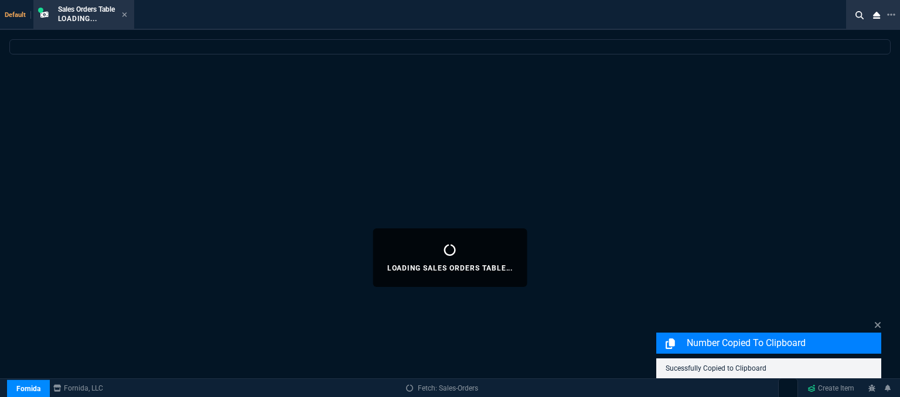
select select
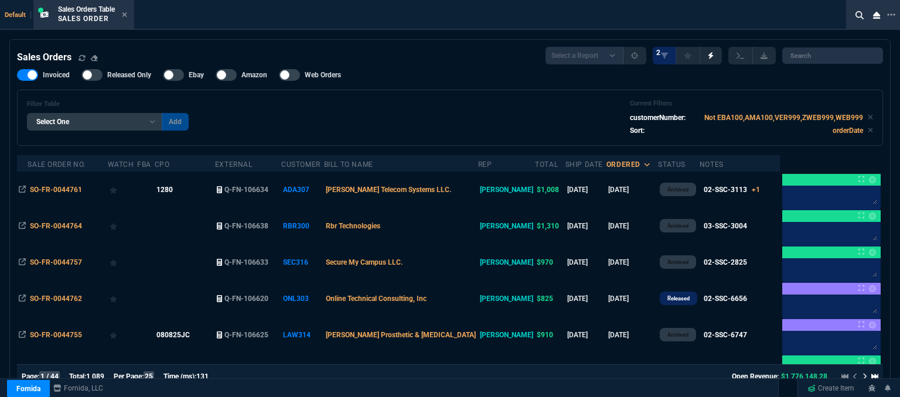
click at [453, 233] on td "Rbr Technologies" at bounding box center [401, 226] width 154 height 36
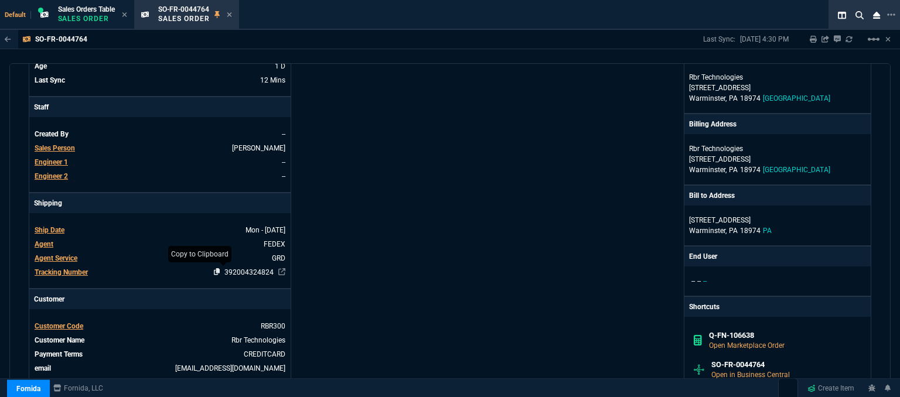
click at [214, 270] on icon at bounding box center [217, 271] width 6 height 7
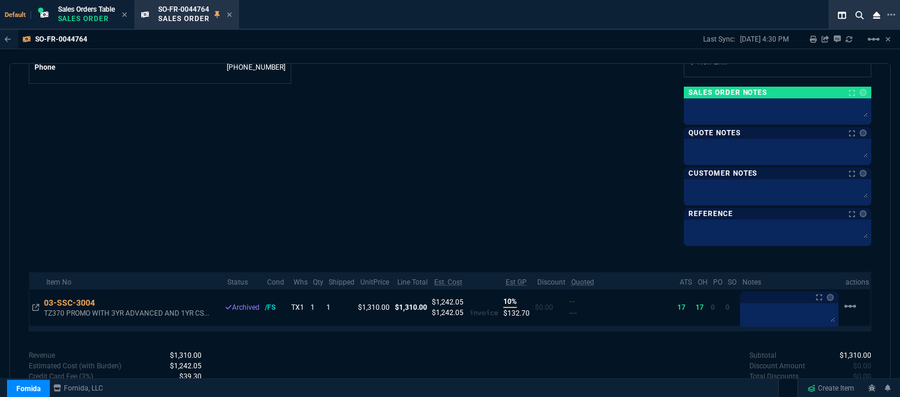
scroll to position [668, 0]
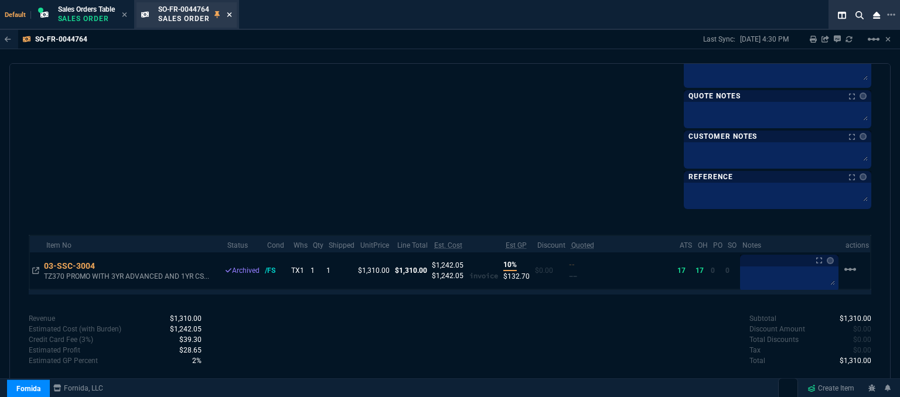
click at [232, 13] on icon at bounding box center [229, 14] width 5 height 7
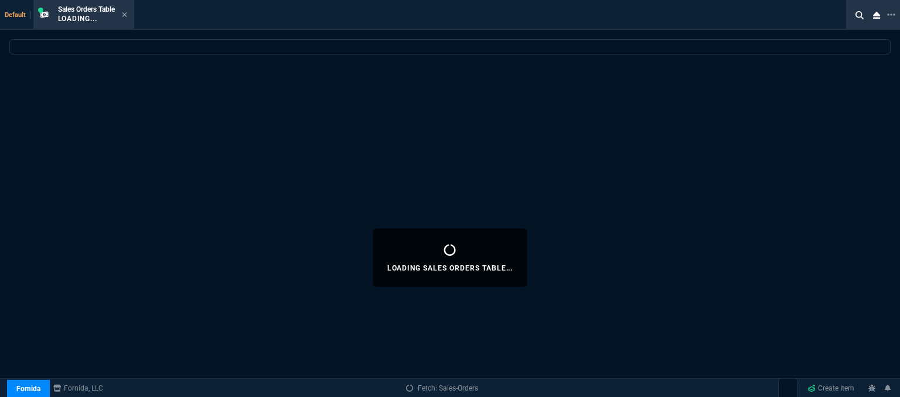
select select
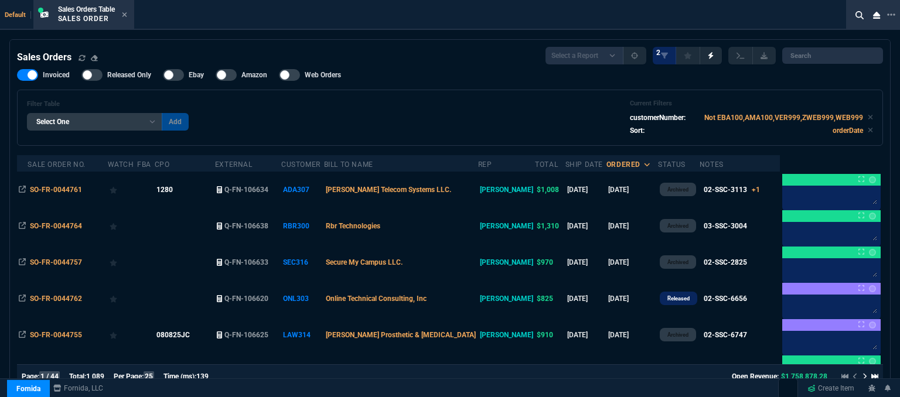
click at [125, 17] on icon at bounding box center [124, 14] width 5 height 7
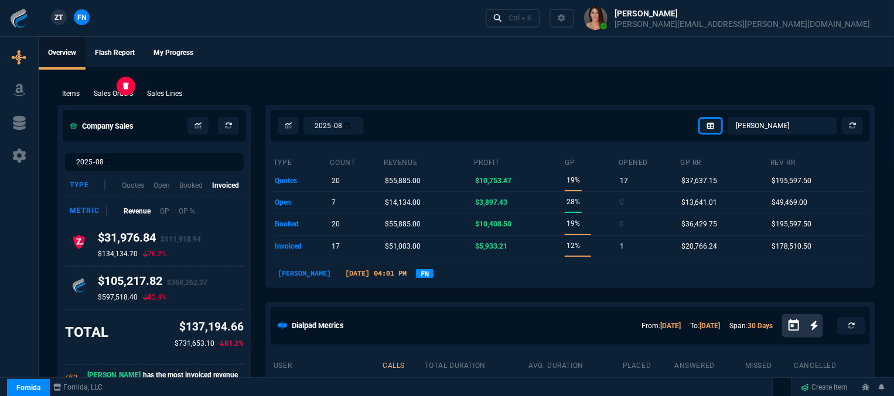
click at [117, 95] on p "Sales Orders" at bounding box center [113, 93] width 39 height 11
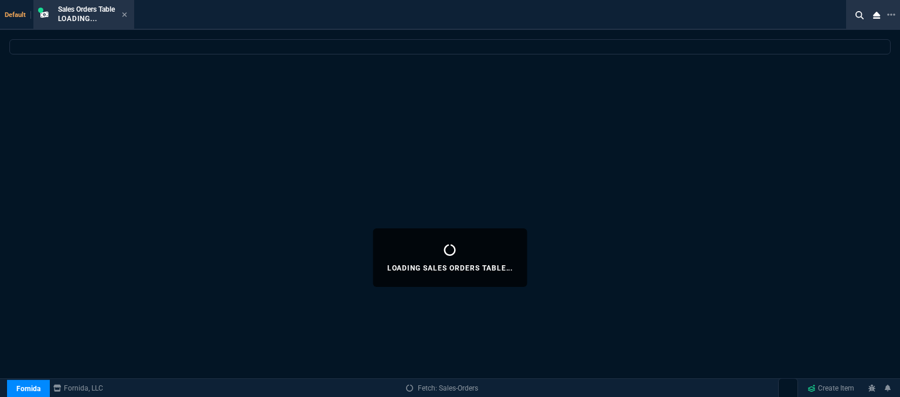
select select
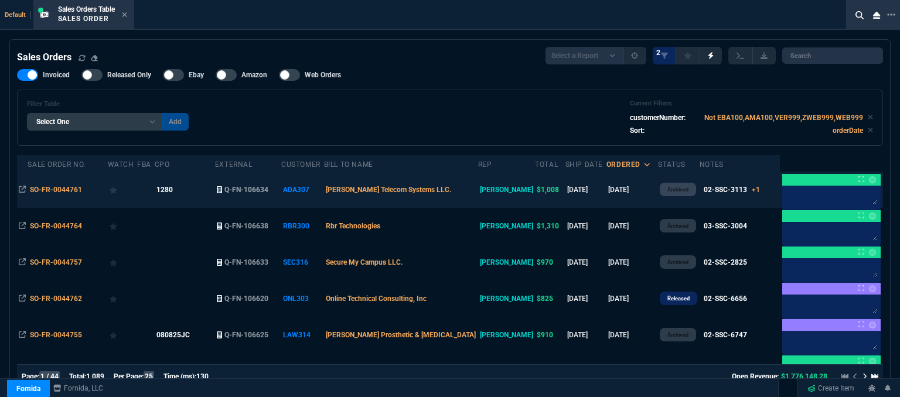
click at [463, 189] on td "[PERSON_NAME] Telecom Systems LLC." at bounding box center [401, 190] width 154 height 36
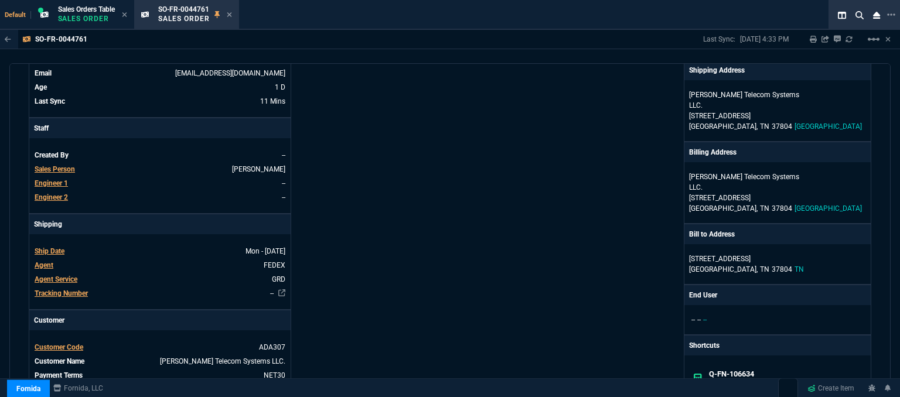
scroll to position [293, 0]
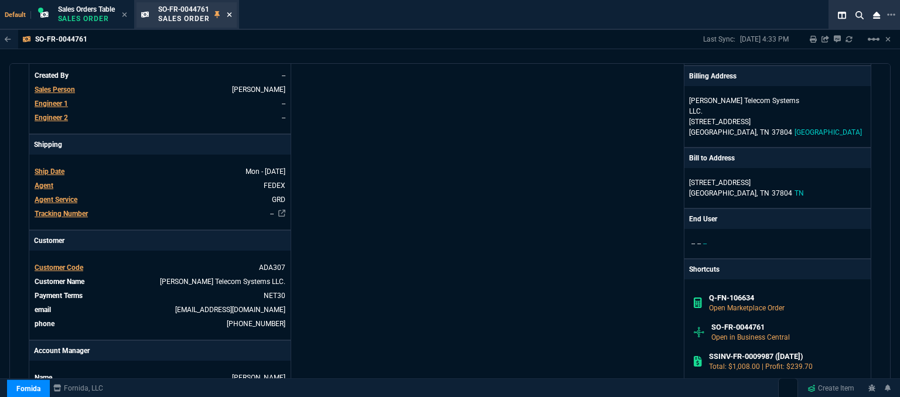
click at [230, 11] on icon at bounding box center [229, 14] width 5 height 7
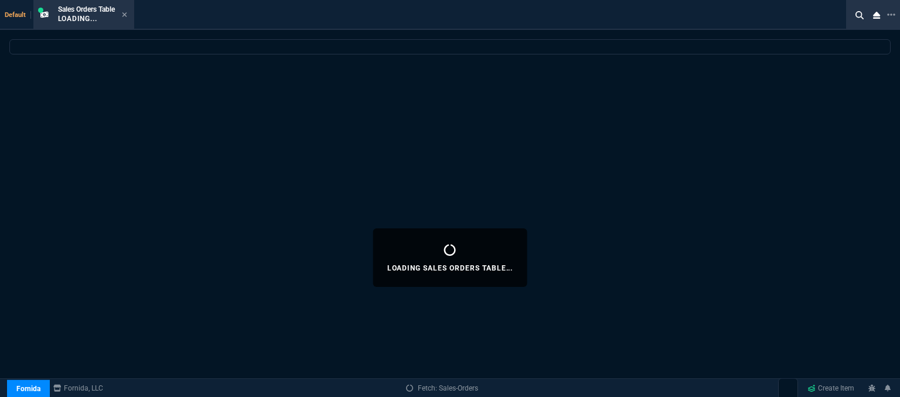
select select
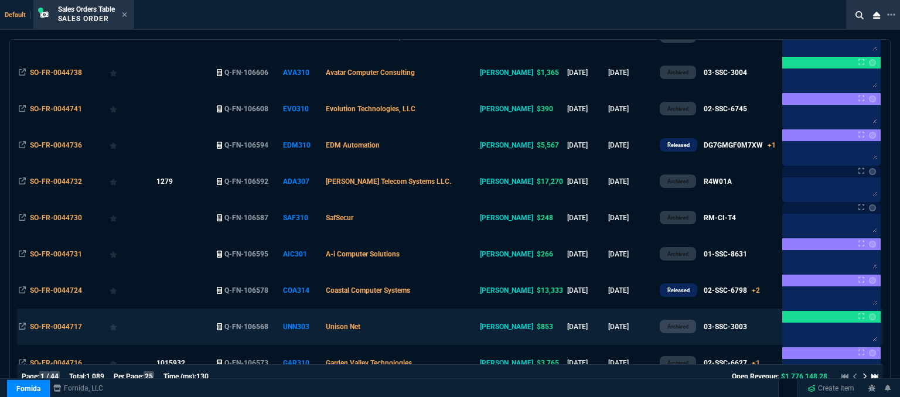
scroll to position [436, 0]
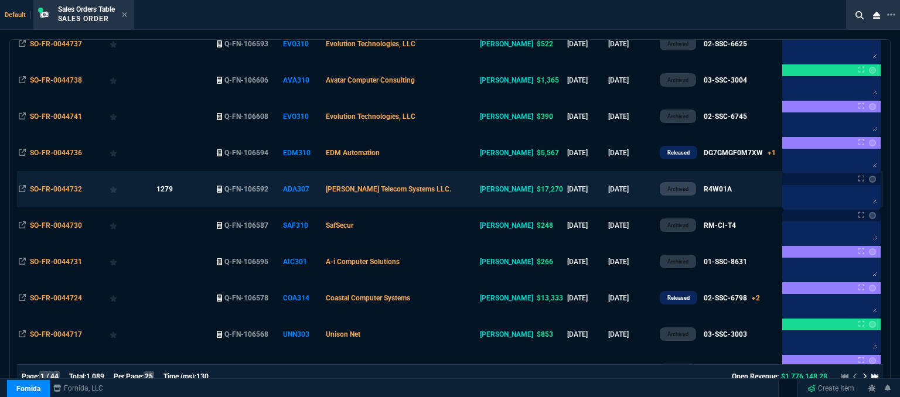
click at [727, 187] on td "R4W01A x110 R4W01A" at bounding box center [739, 189] width 81 height 36
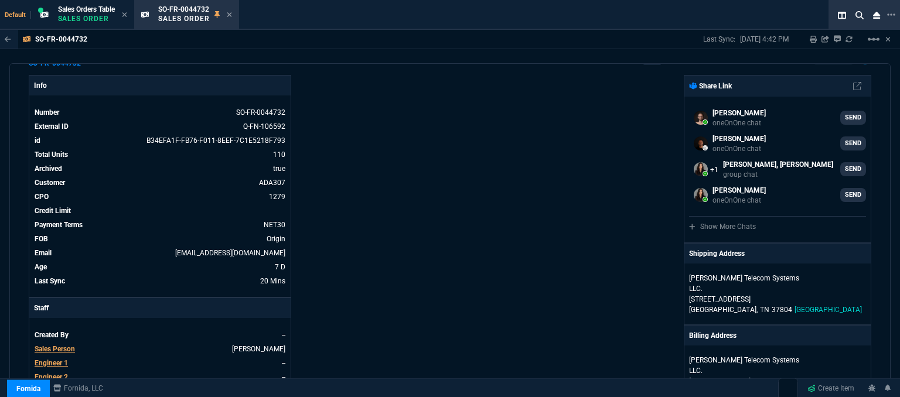
scroll to position [0, 0]
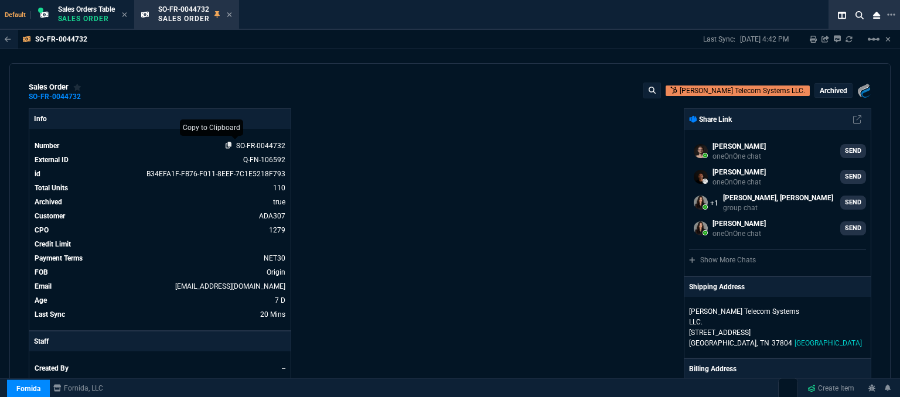
click at [225, 147] on icon at bounding box center [228, 145] width 6 height 7
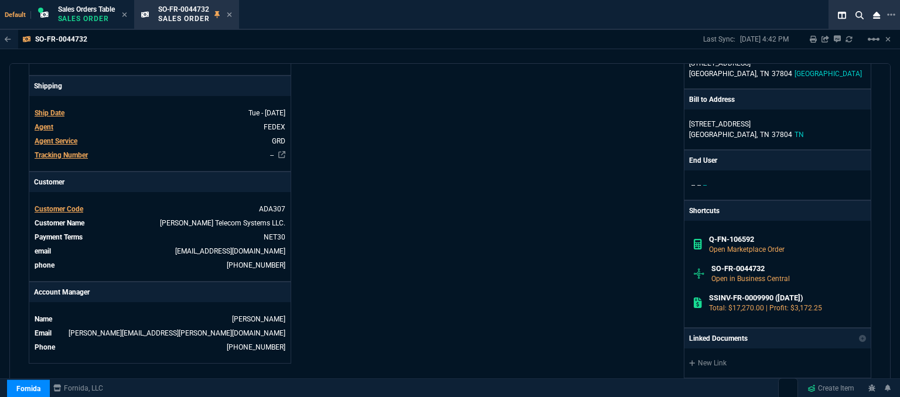
scroll to position [668, 0]
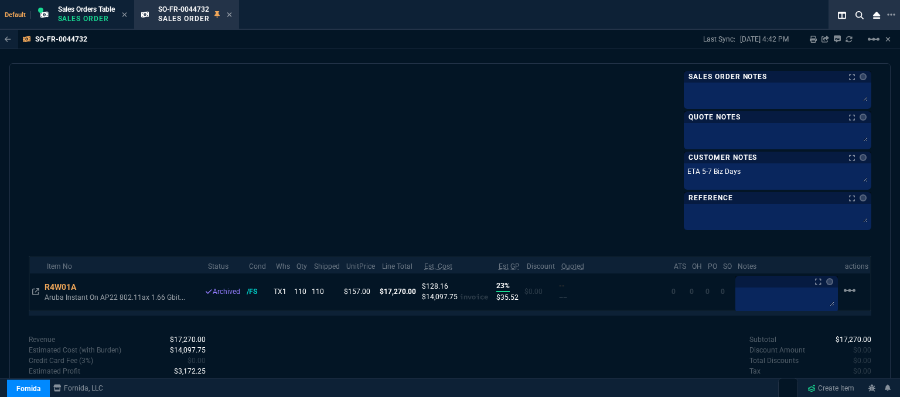
click at [231, 15] on icon at bounding box center [229, 14] width 5 height 5
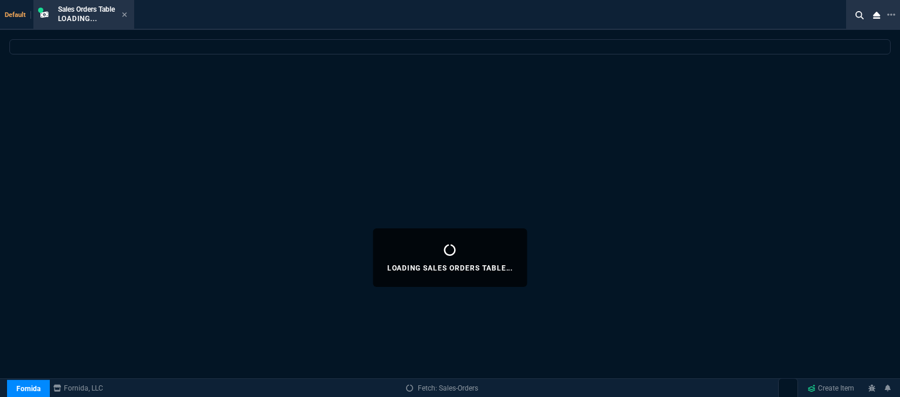
select select
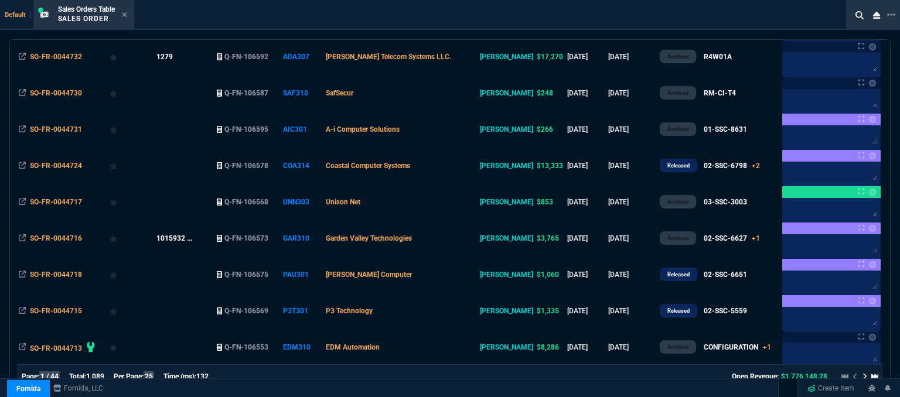
scroll to position [644, 0]
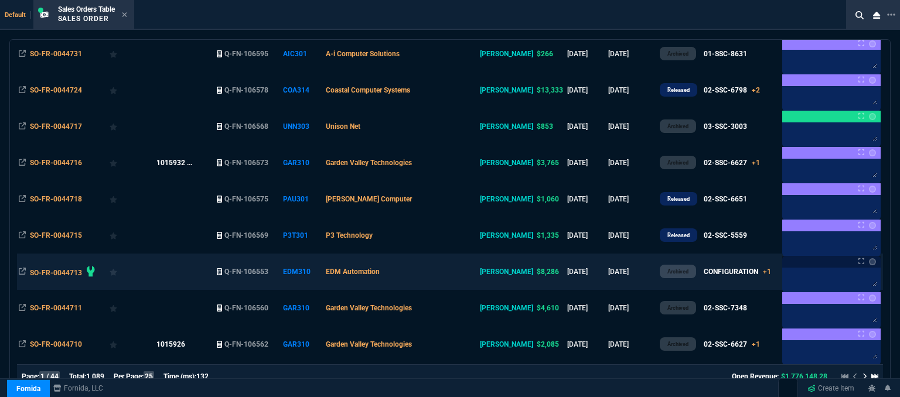
click at [442, 270] on td "EDM Automation" at bounding box center [401, 272] width 154 height 36
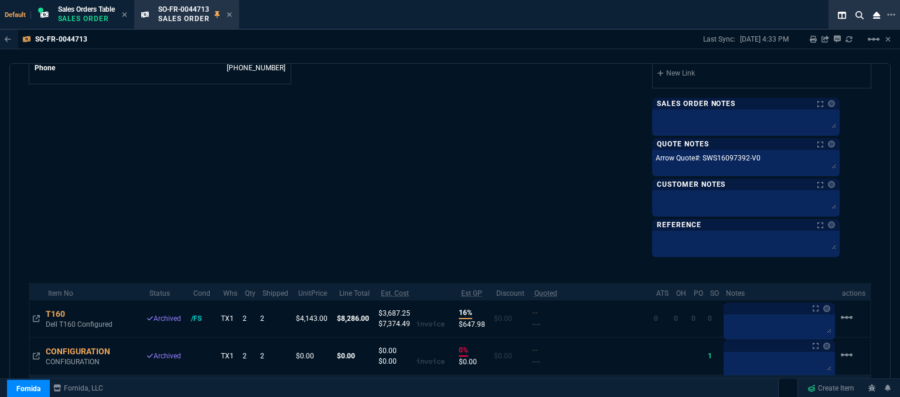
scroll to position [703, 0]
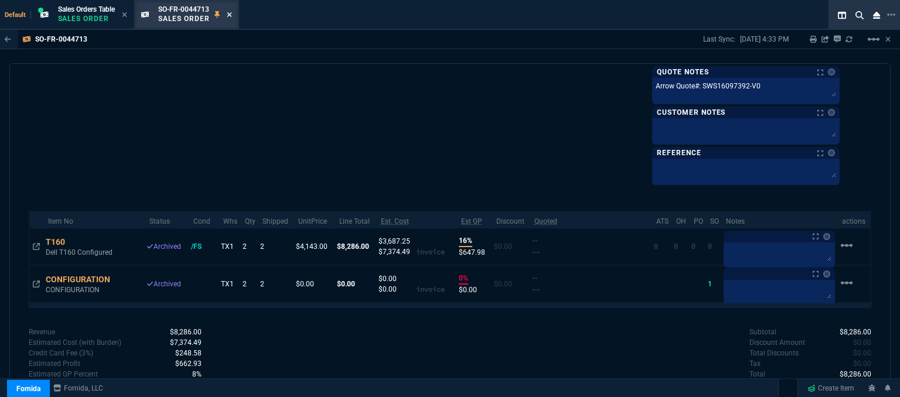
click at [230, 15] on icon at bounding box center [229, 14] width 5 height 7
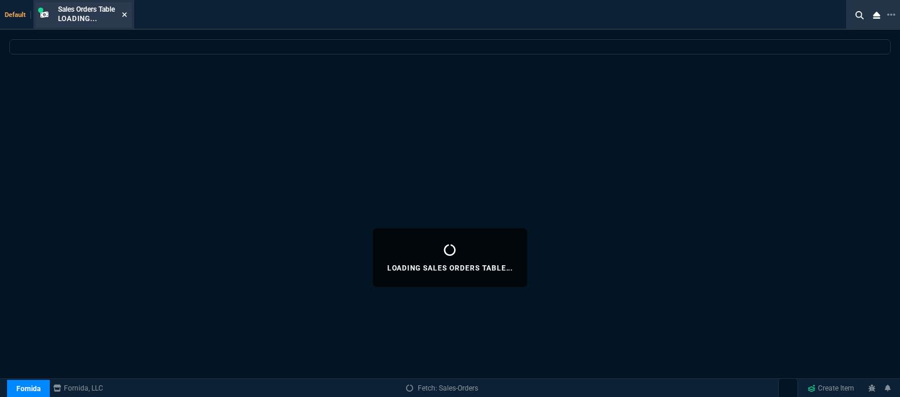
click at [127, 17] on icon at bounding box center [124, 14] width 5 height 7
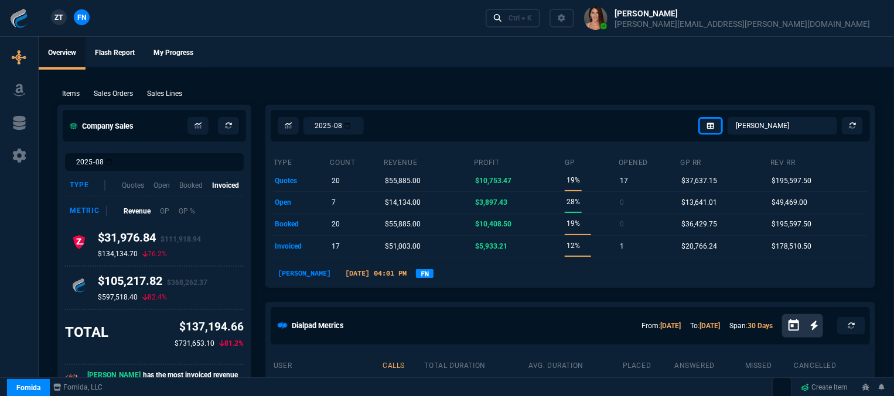
drag, startPoint x: 114, startPoint y: 95, endPoint x: 372, endPoint y: 220, distance: 287.3
click at [114, 95] on p "Sales Orders" at bounding box center [113, 93] width 39 height 11
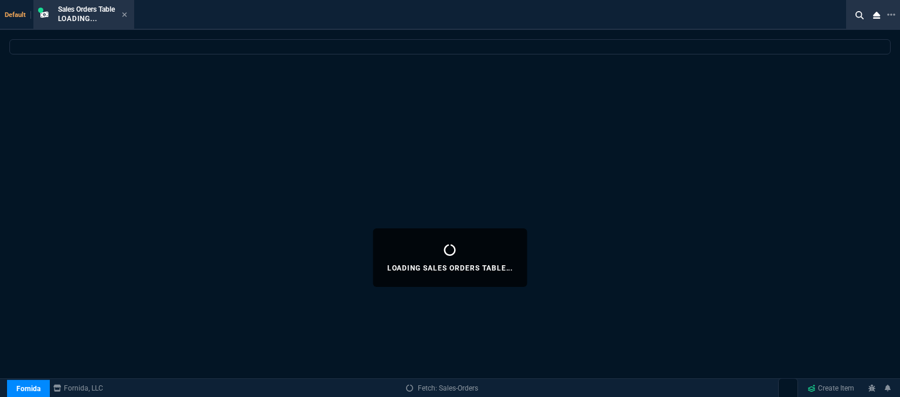
select select
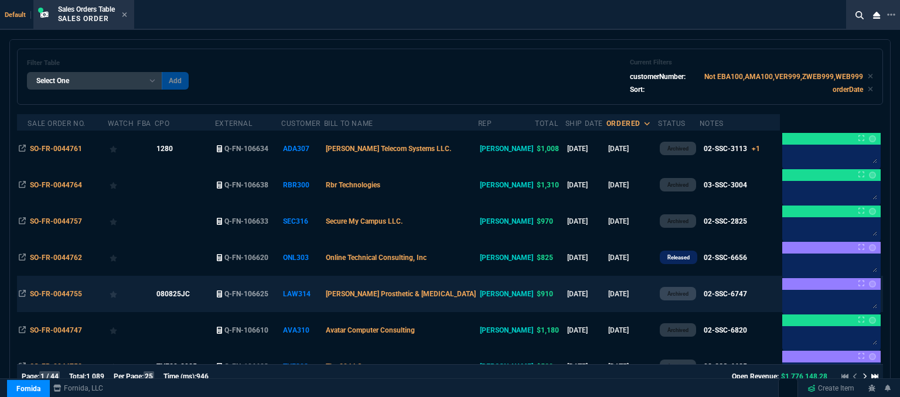
scroll to position [0, 0]
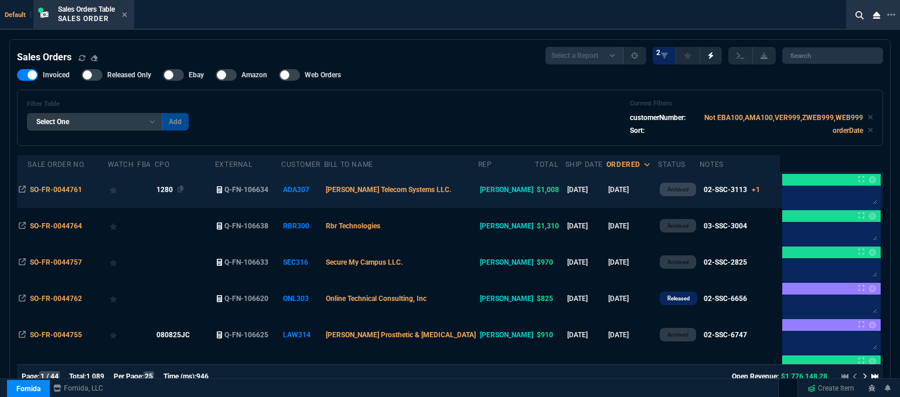
click at [212, 193] on div "1280" at bounding box center [184, 189] width 57 height 11
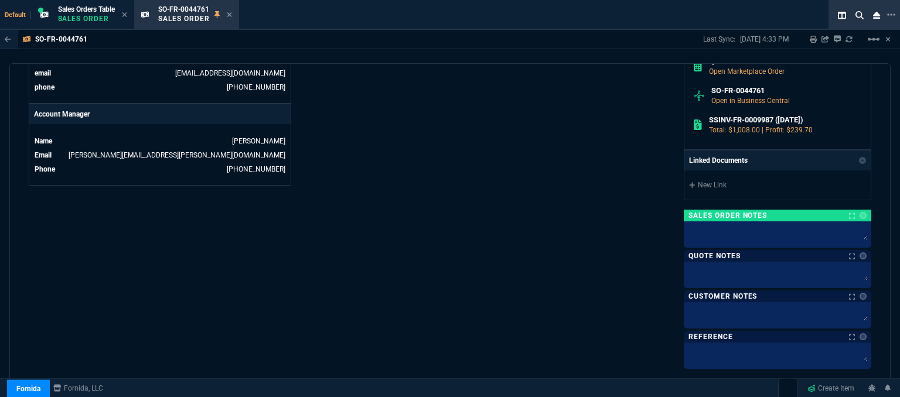
scroll to position [644, 0]
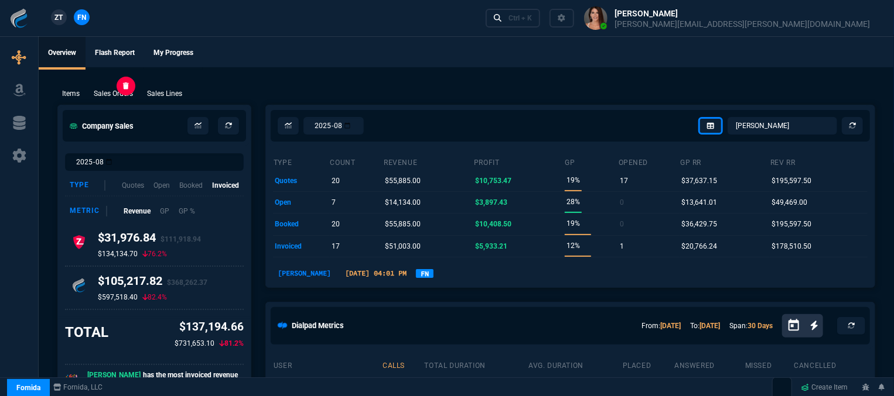
click at [121, 91] on p "Sales Orders" at bounding box center [113, 93] width 39 height 11
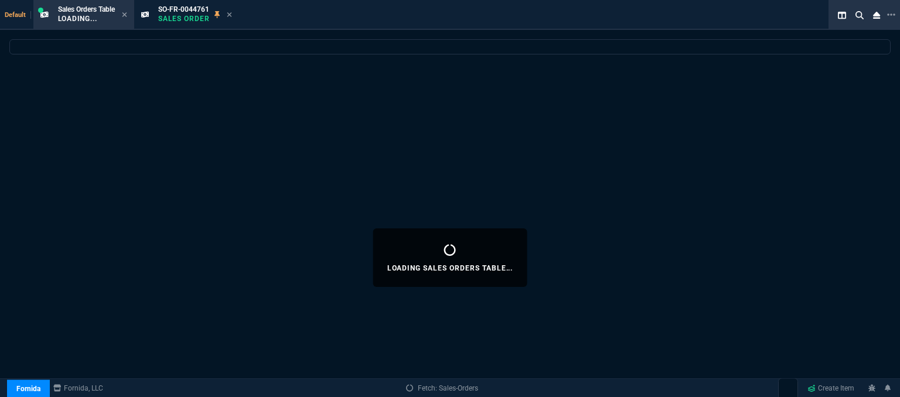
select select
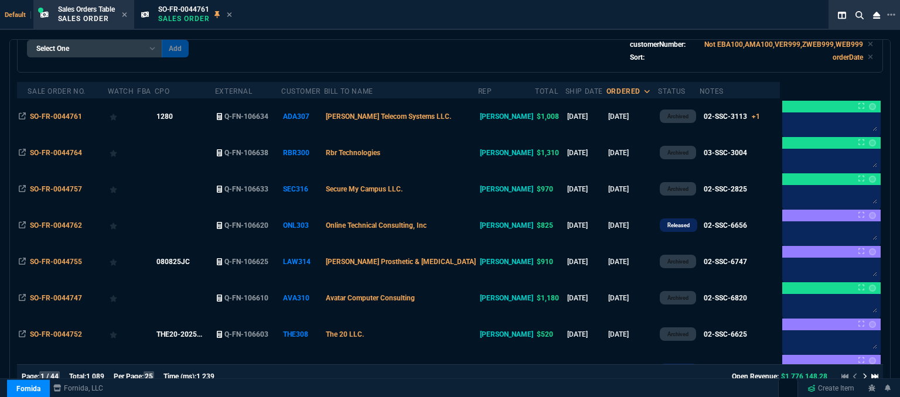
scroll to position [117, 0]
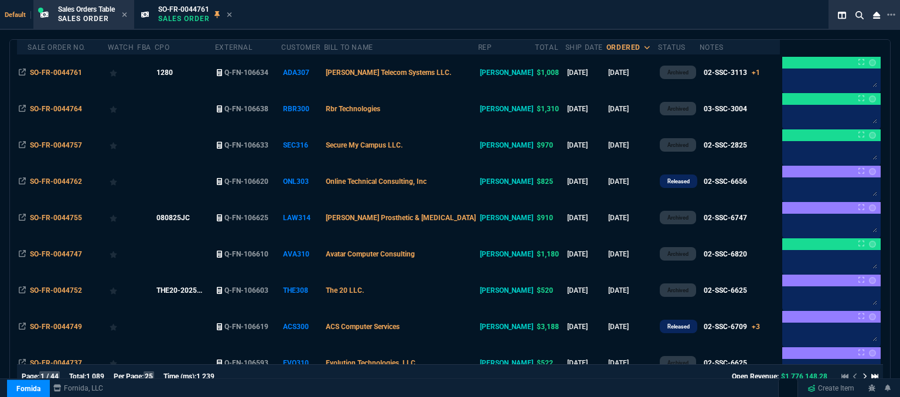
drag, startPoint x: 467, startPoint y: 67, endPoint x: 356, endPoint y: 219, distance: 188.6
click at [468, 67] on td "[PERSON_NAME] Telecom Systems LLC." at bounding box center [401, 72] width 154 height 36
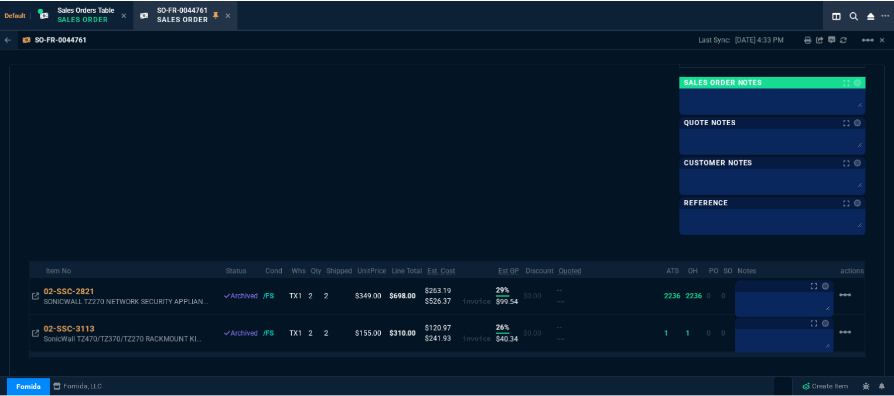
scroll to position [702, 0]
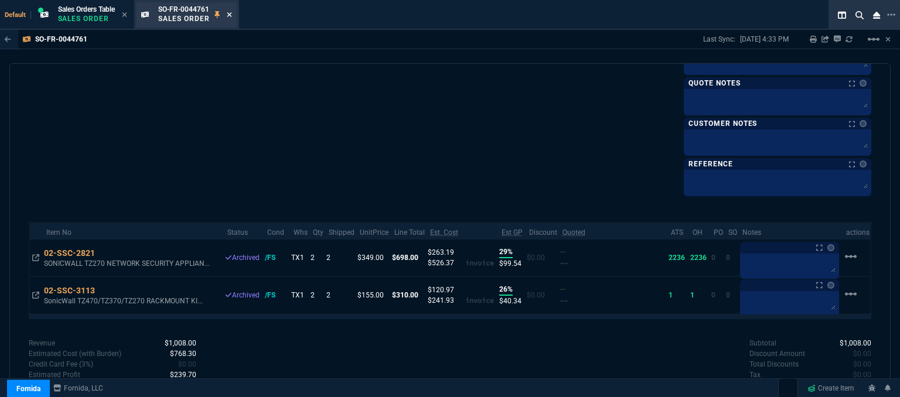
click at [232, 14] on icon at bounding box center [229, 14] width 5 height 7
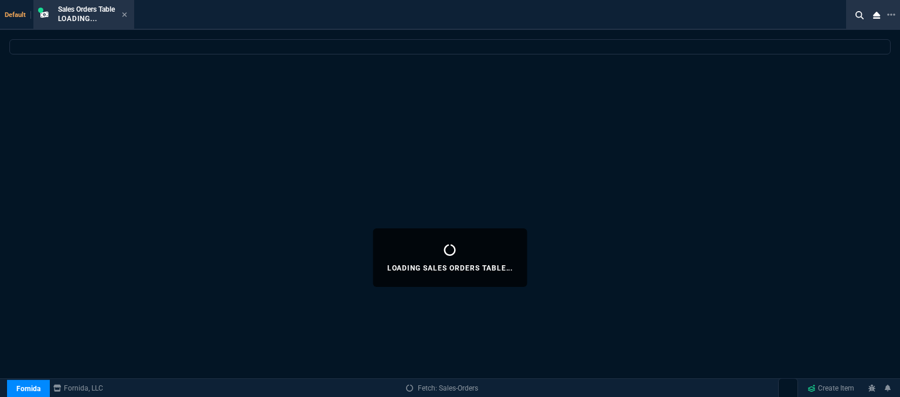
click at [126, 15] on icon at bounding box center [124, 14] width 5 height 5
